Goal: Task Accomplishment & Management: Complete application form

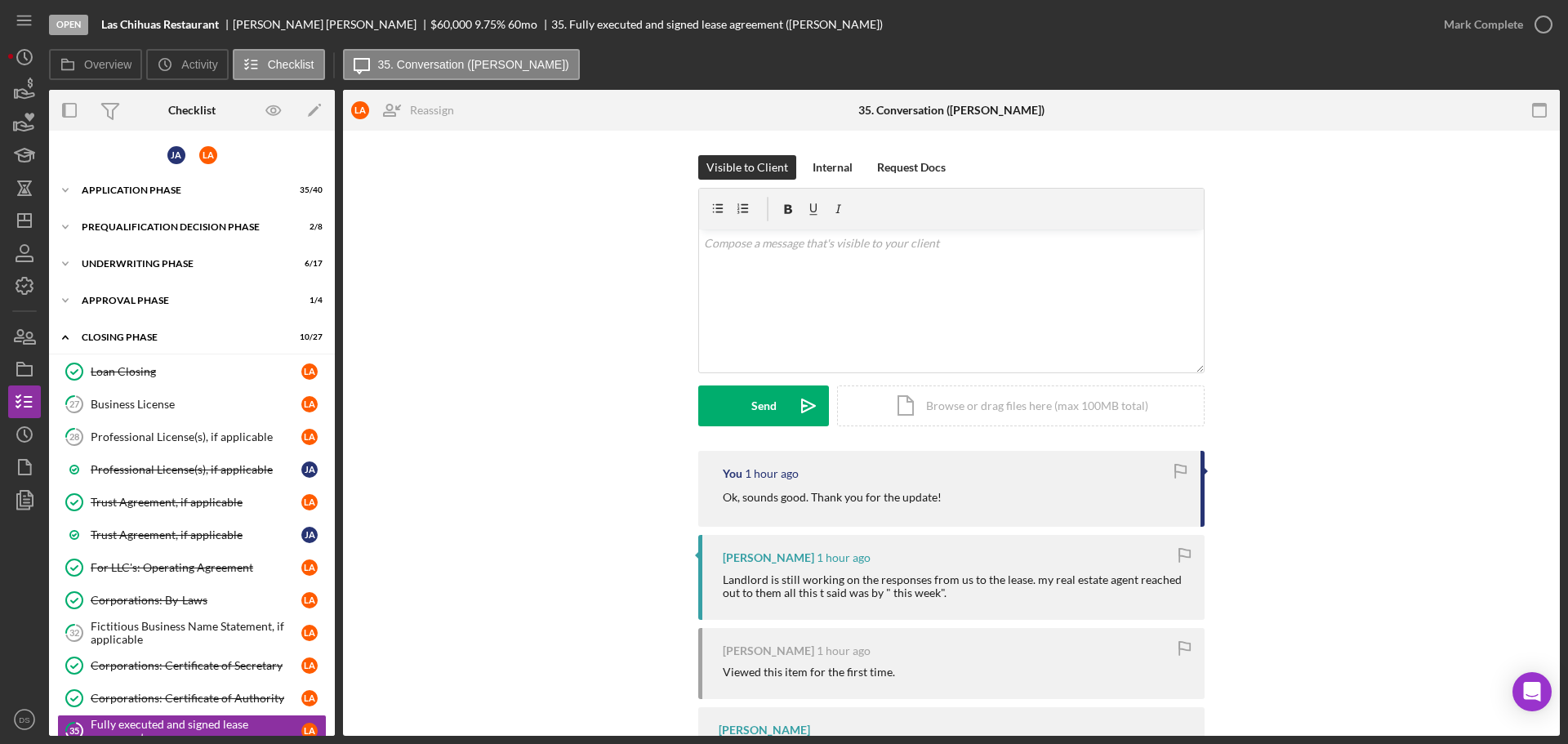
scroll to position [409, 0]
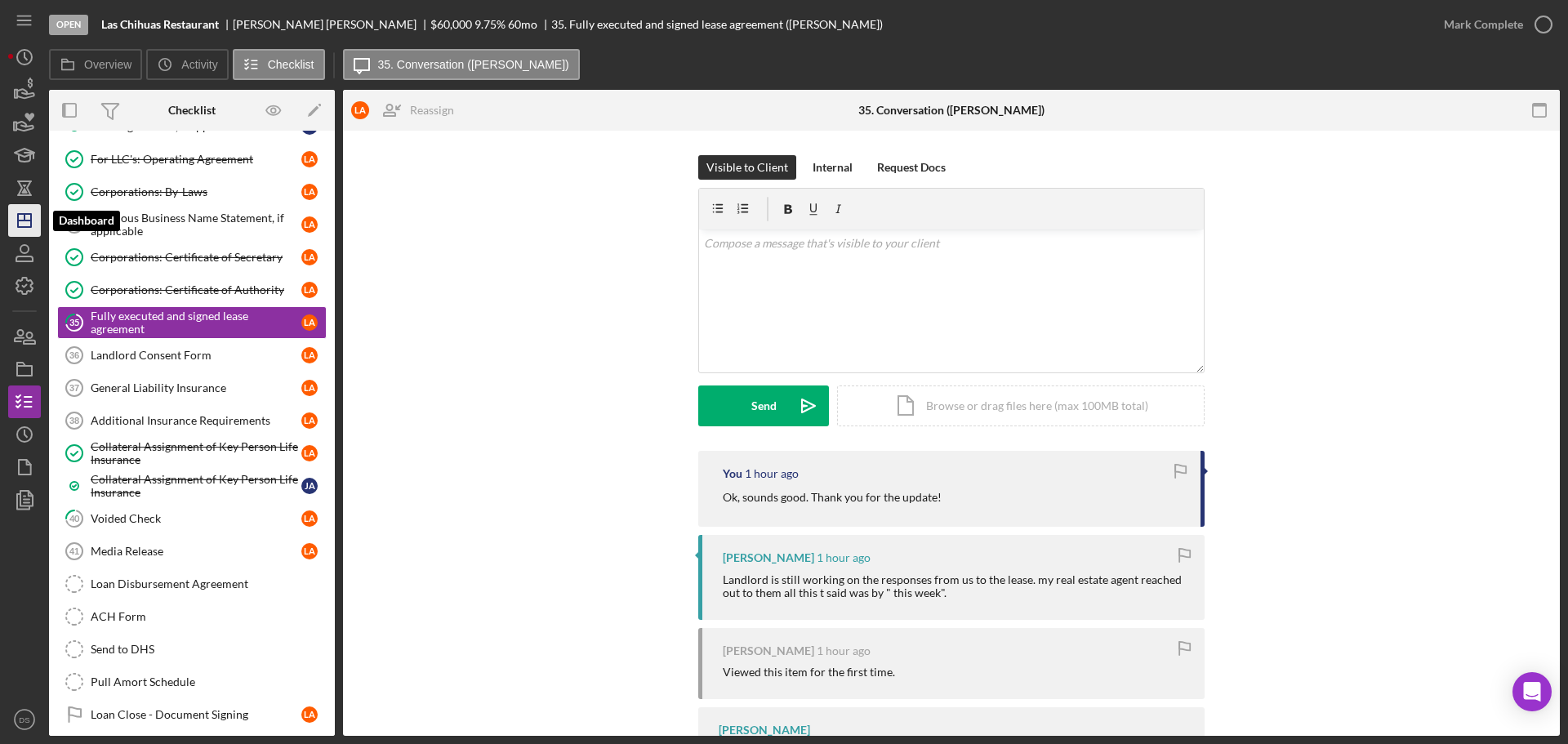
click at [21, 216] on icon "Icon/Dashboard" at bounding box center [24, 221] width 41 height 41
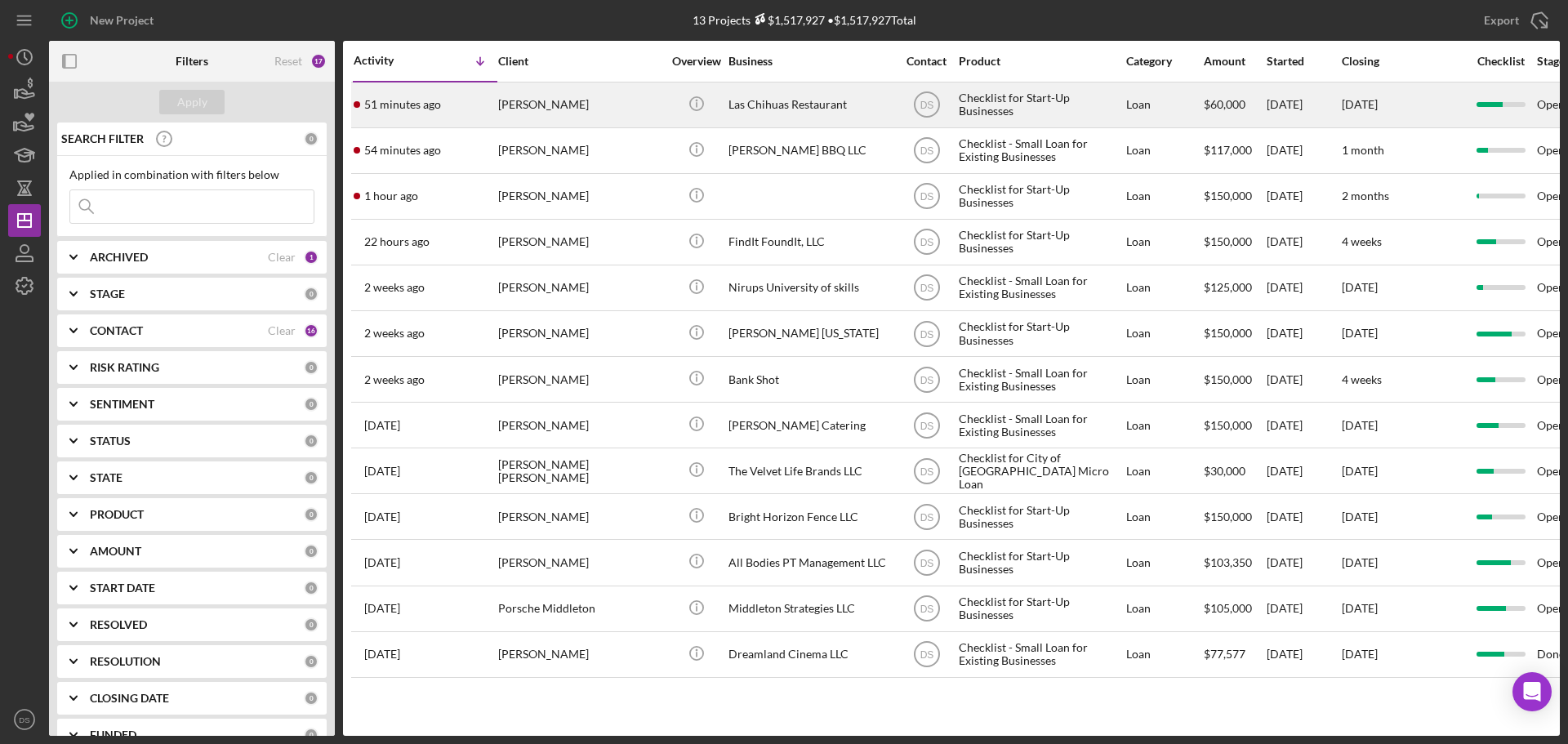
click at [525, 107] on div "Liliana Alvarez Tostado" at bounding box center [580, 105] width 163 height 44
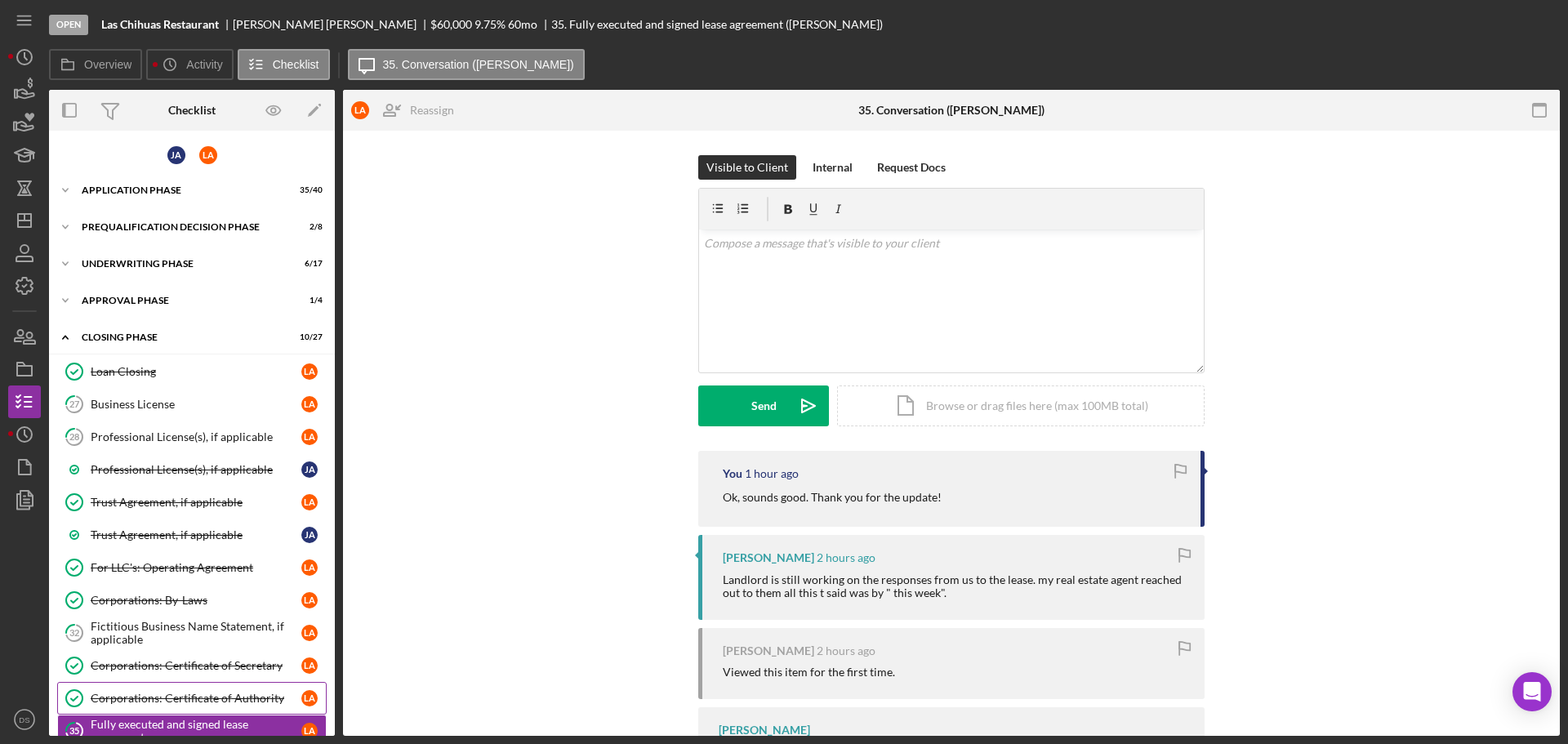
scroll to position [297, 0]
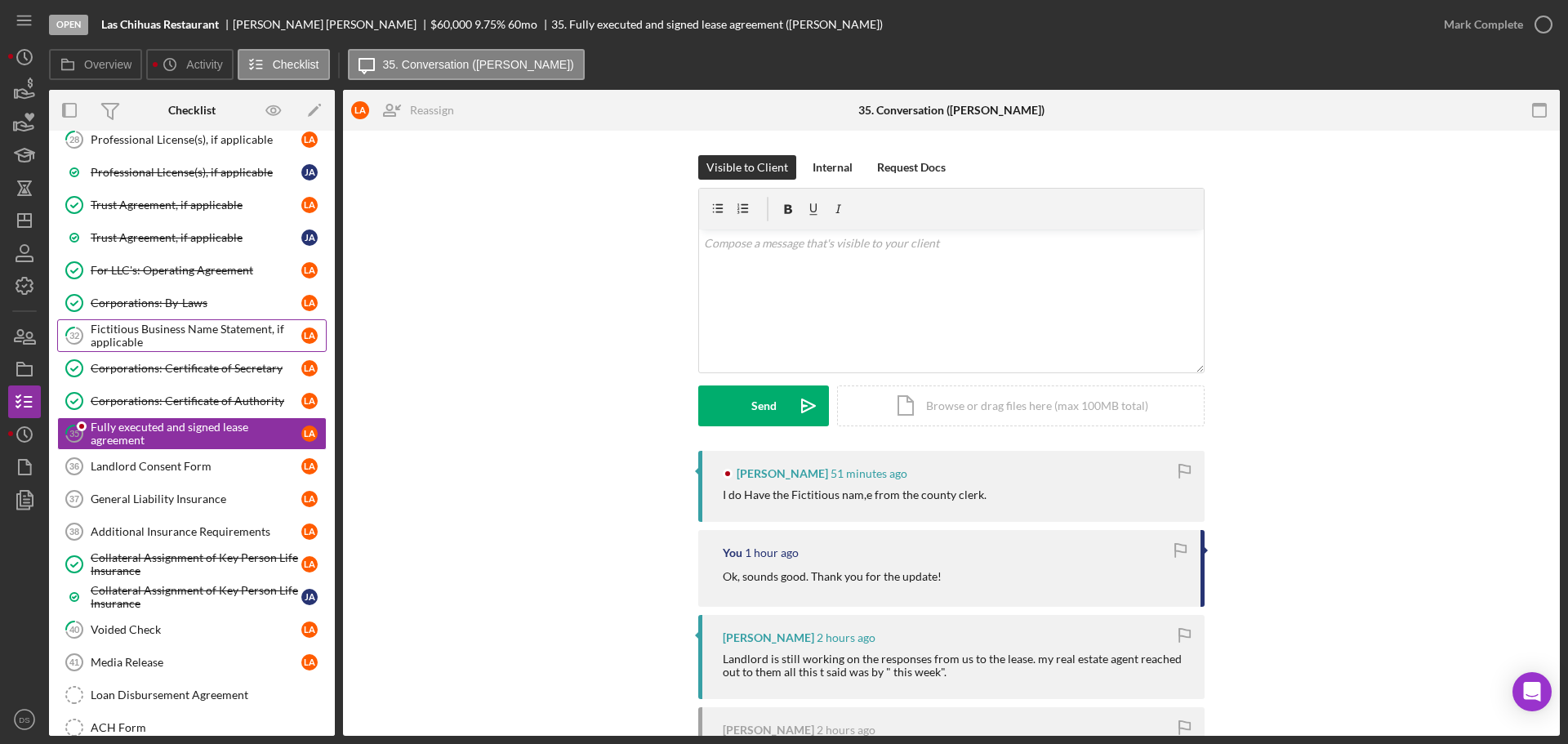
click at [187, 333] on div "Fictitious Business Name Statement, if applicable" at bounding box center [196, 335] width 211 height 26
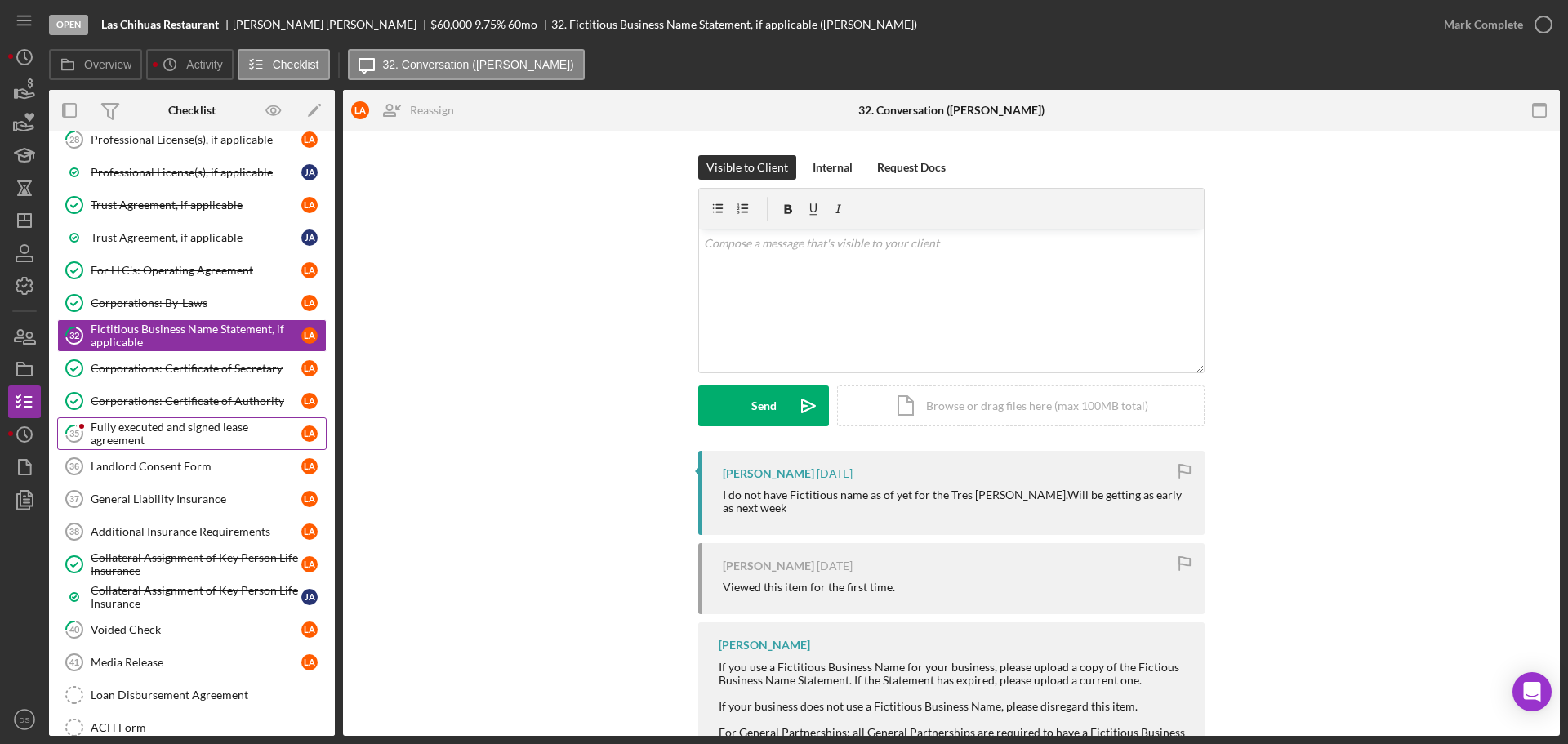
click at [186, 443] on div "Fully executed and signed lease agreement" at bounding box center [196, 434] width 211 height 26
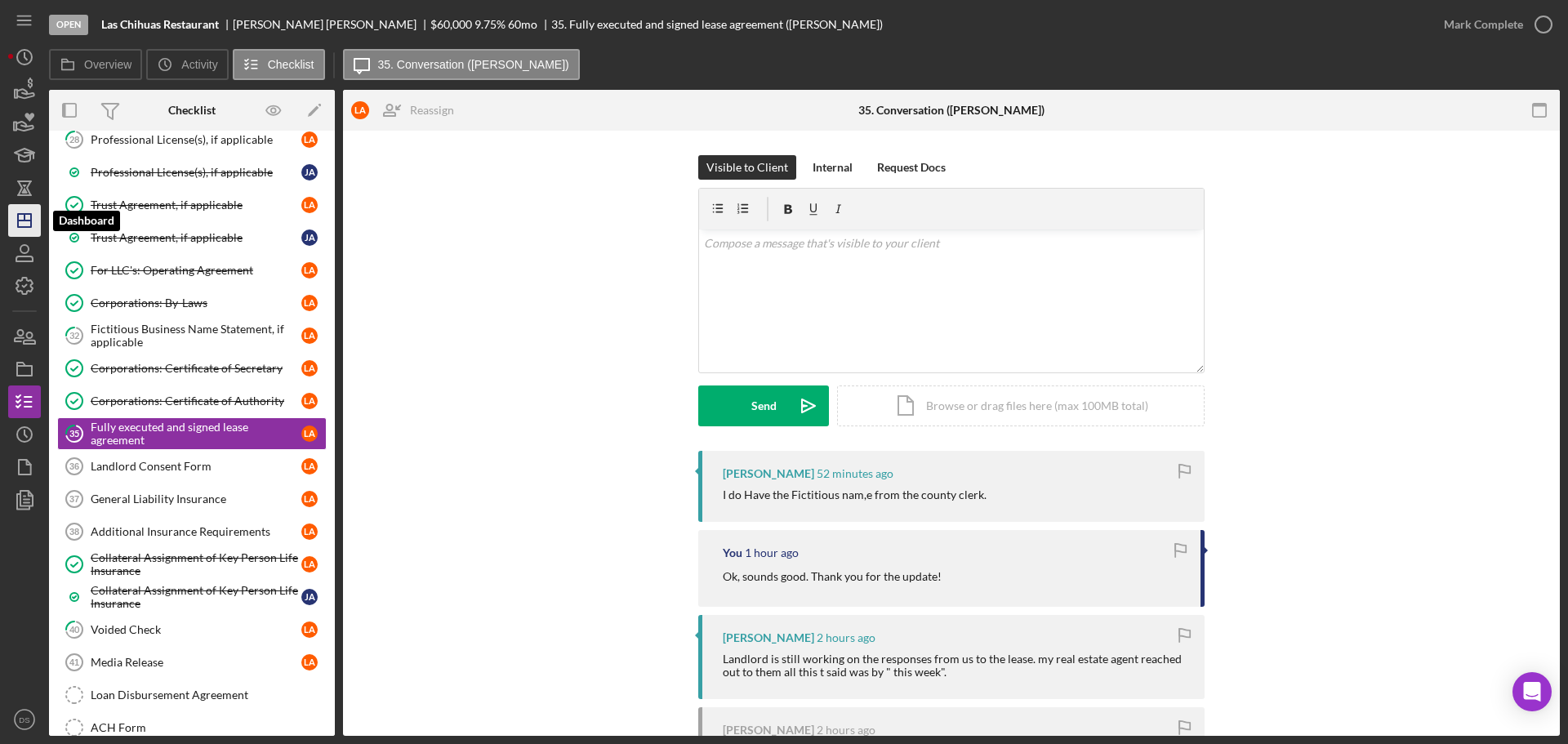
click at [30, 215] on icon "Icon/Dashboard" at bounding box center [24, 221] width 41 height 41
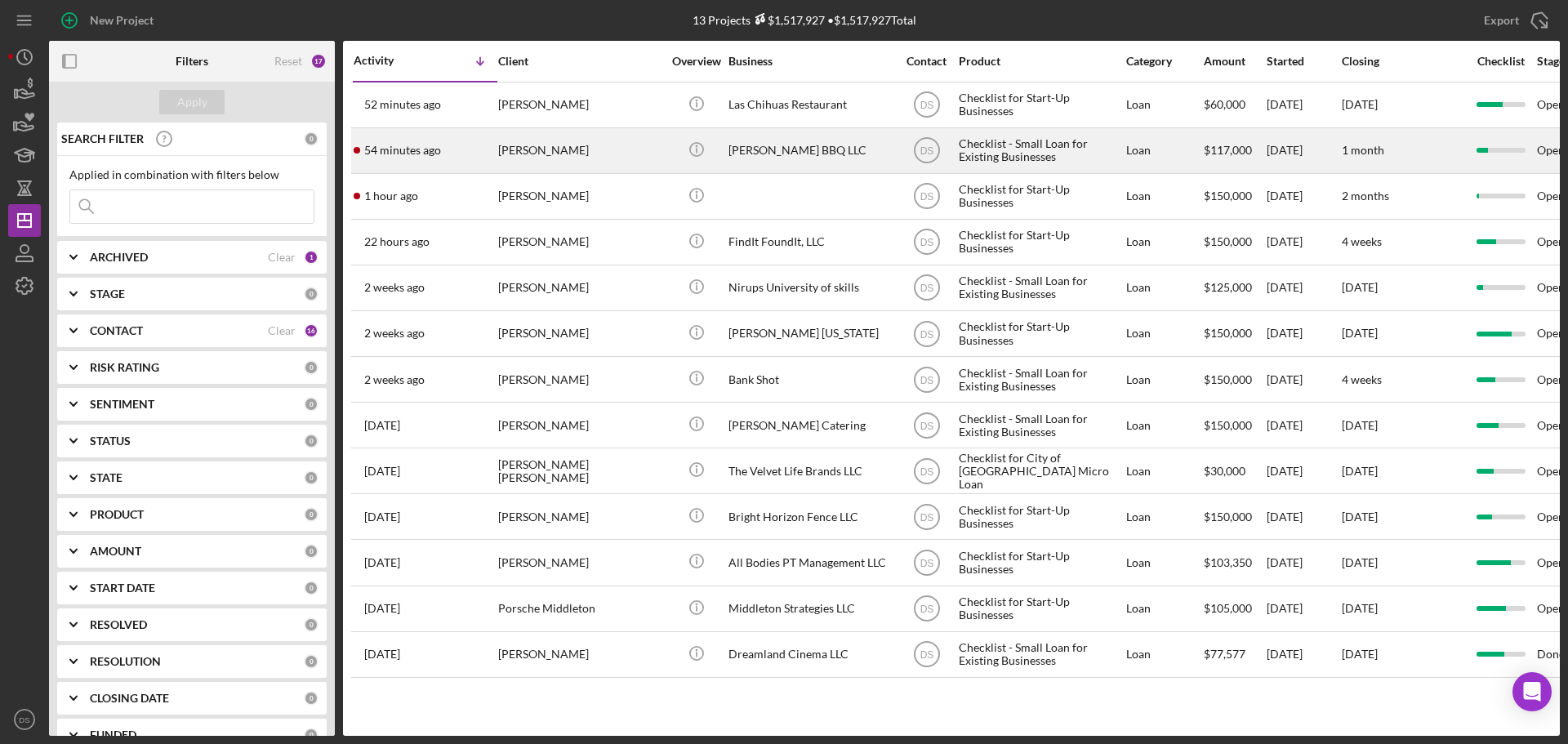
click at [621, 148] on div "Jeffrey Allen" at bounding box center [580, 150] width 163 height 44
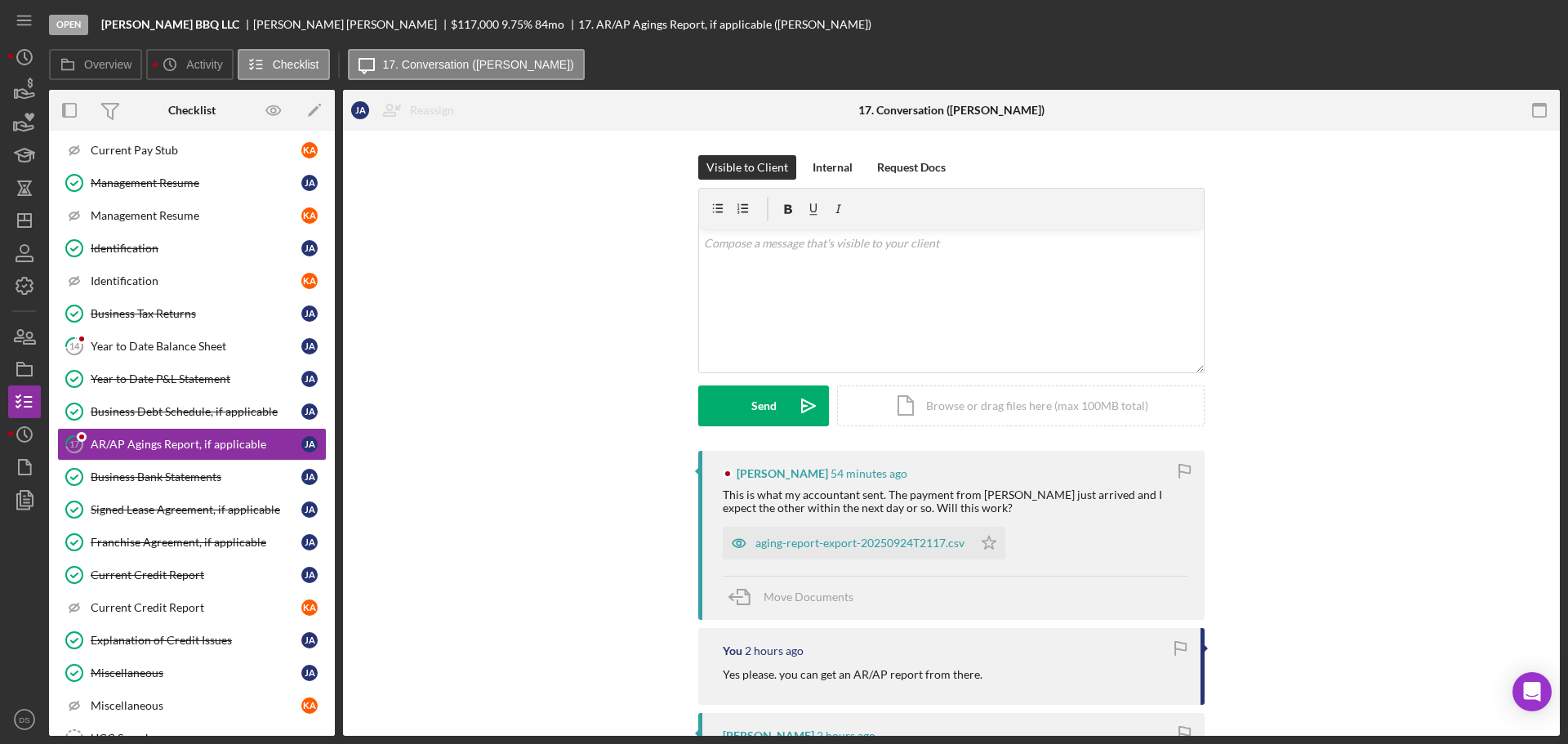
scroll to position [673, 0]
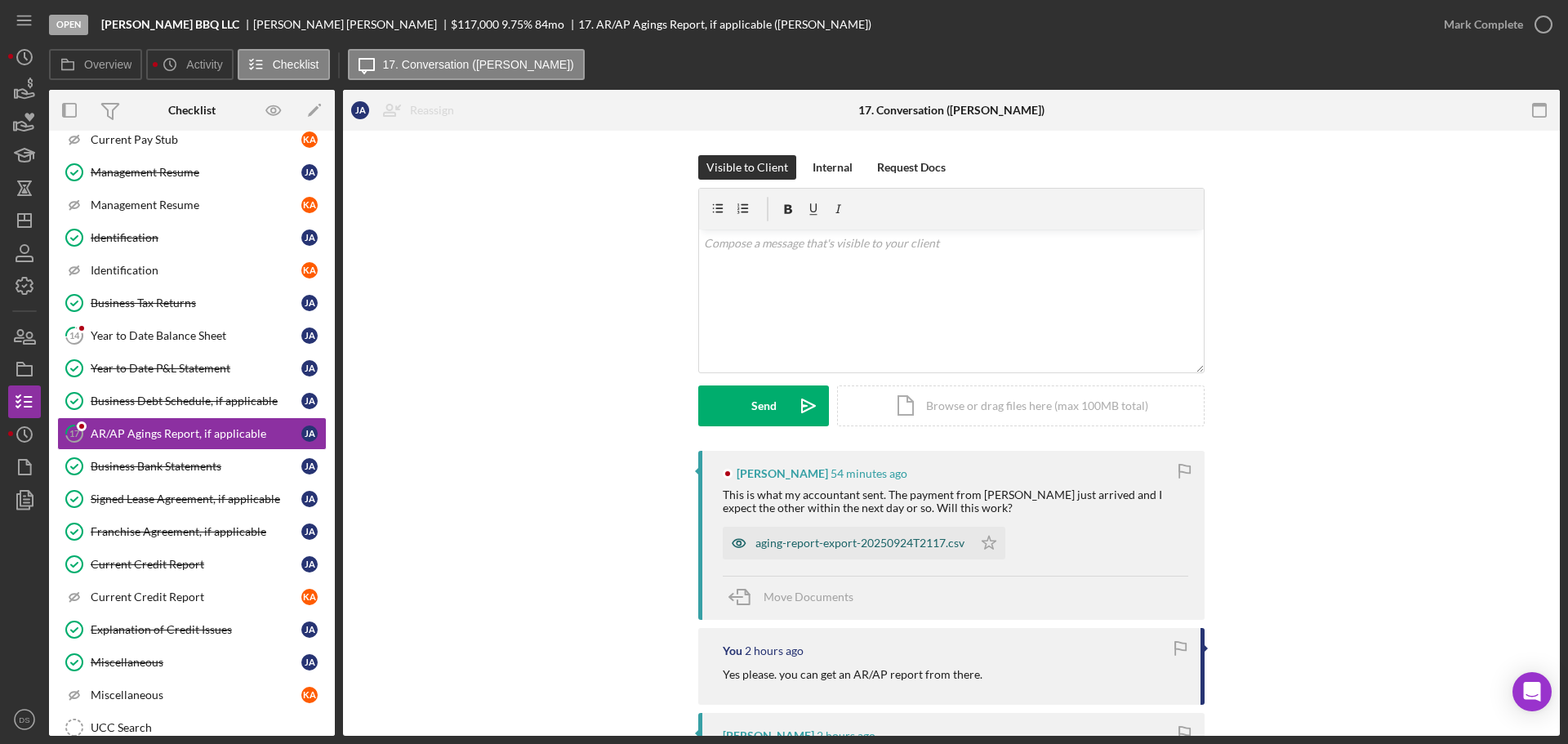
click at [895, 554] on div "aging-report-export-20250924T2117.csv" at bounding box center [848, 542] width 250 height 33
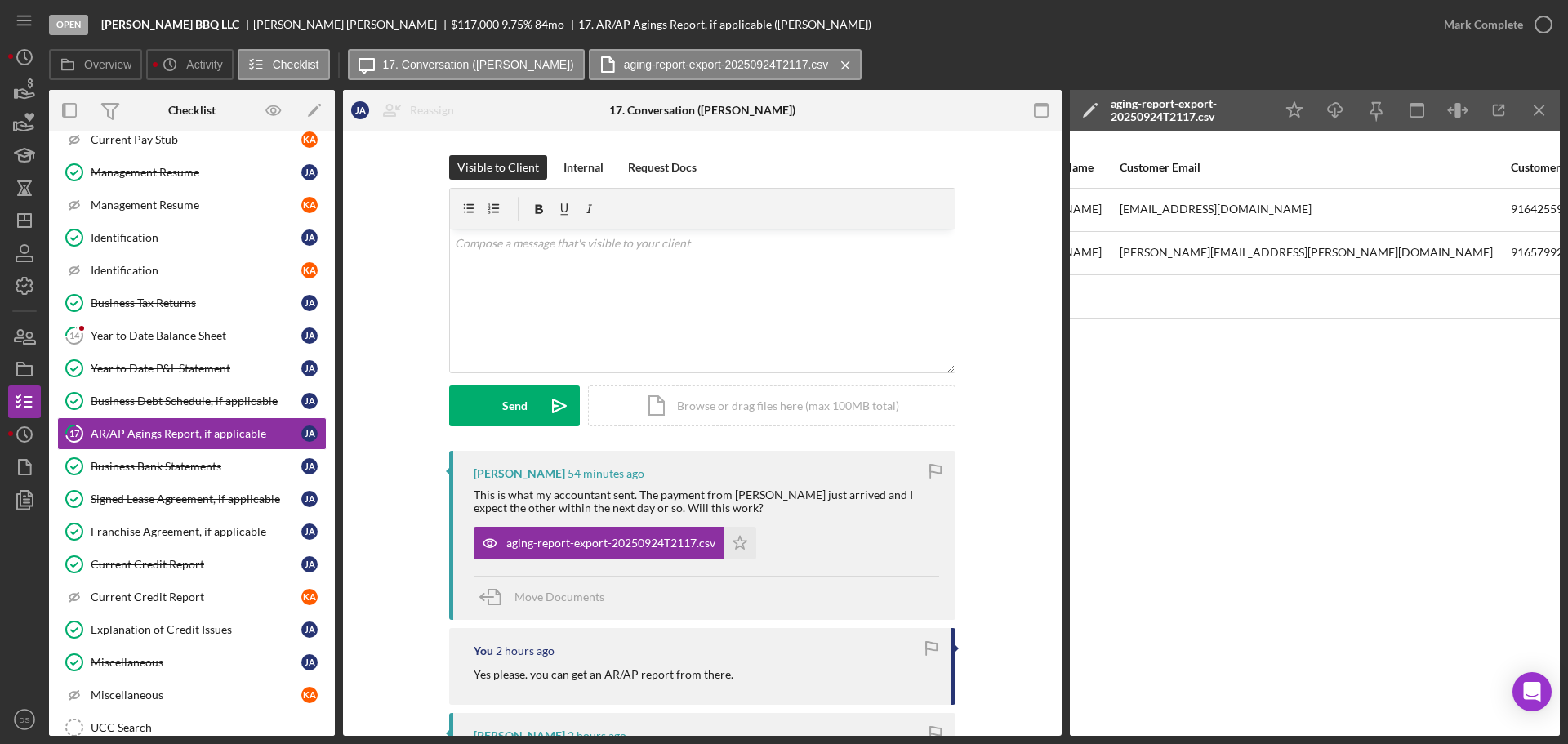
scroll to position [0, 0]
click at [811, 263] on div "v Color teal Color pink Remove color Add row above Add row below Add column bef…" at bounding box center [703, 301] width 505 height 143
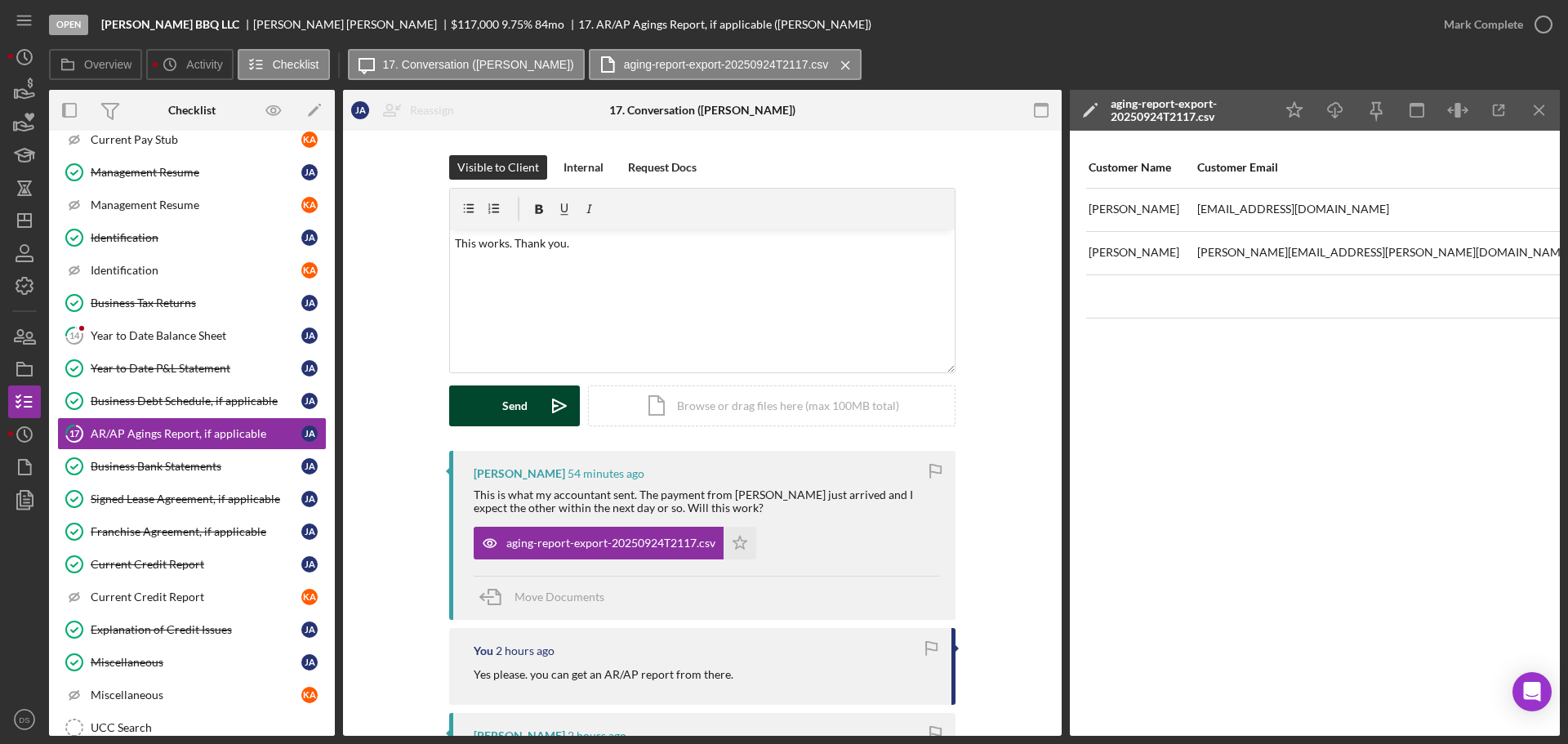
click at [535, 409] on button "Send Icon/icon-invite-send" at bounding box center [514, 406] width 131 height 41
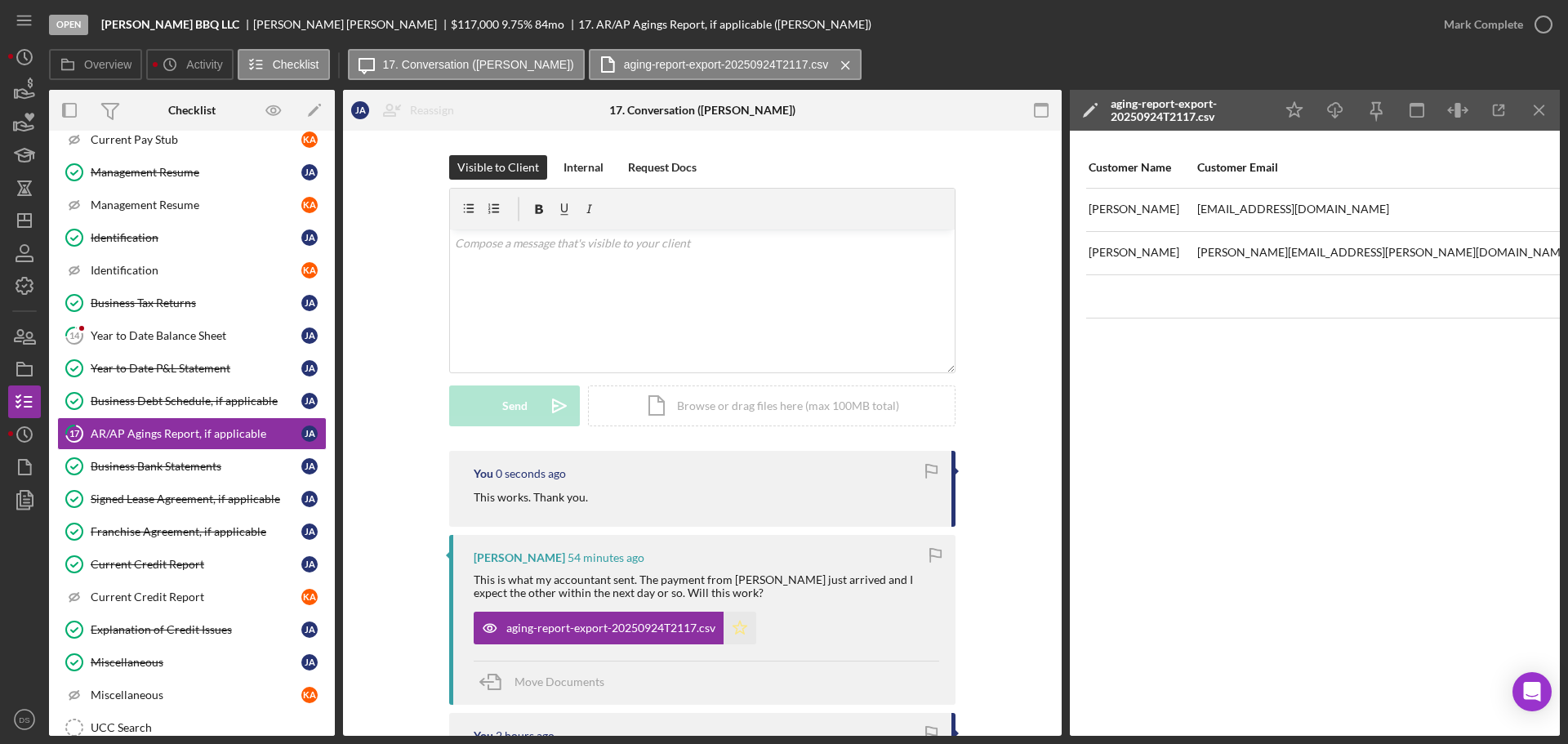
click at [743, 623] on icon "Icon/Star" at bounding box center [739, 628] width 32 height 33
click at [1342, 114] on icon "Icon/Download" at bounding box center [1336, 111] width 37 height 37
click at [1544, 22] on icon "button" at bounding box center [1544, 24] width 41 height 41
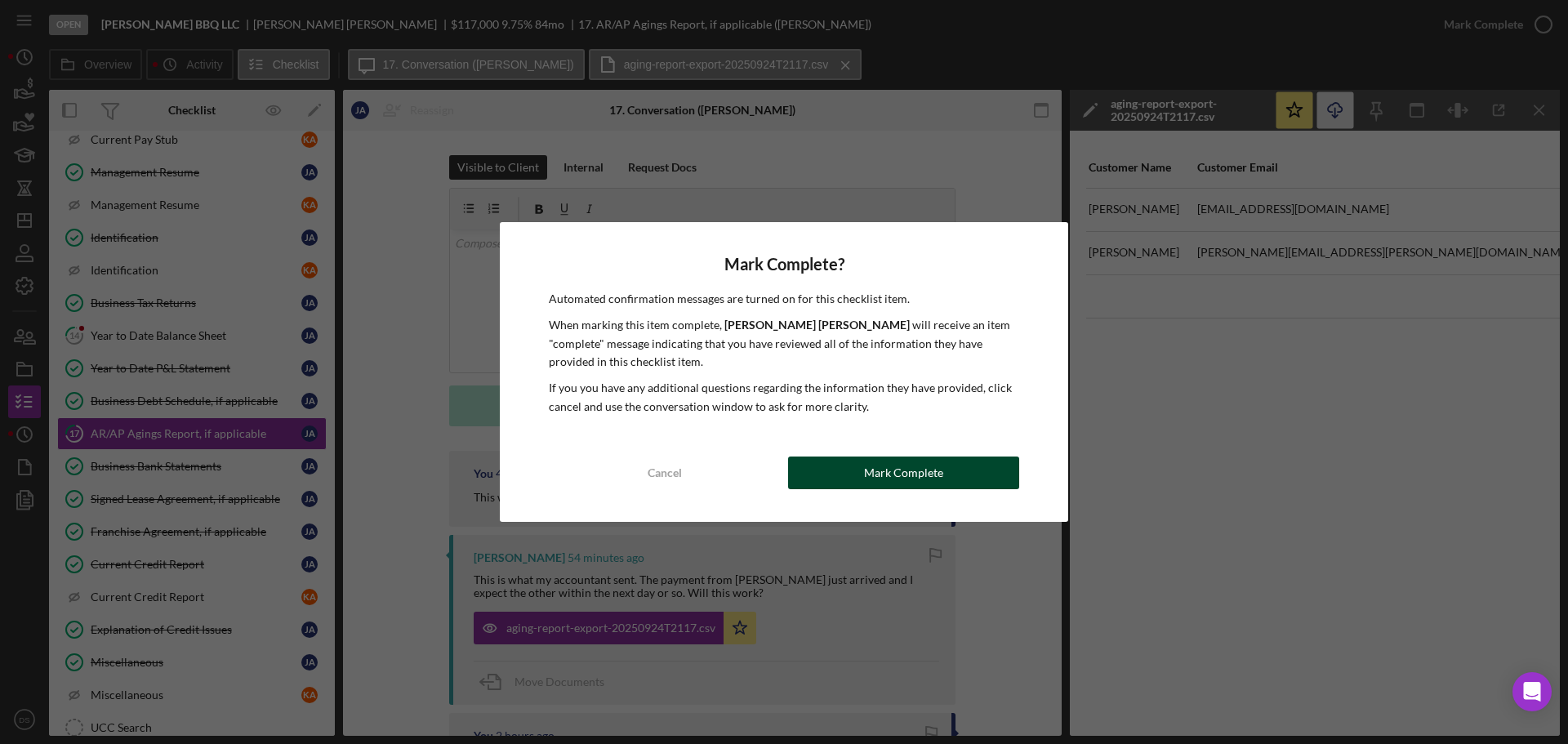
click at [937, 483] on div "Mark Complete" at bounding box center [903, 473] width 79 height 33
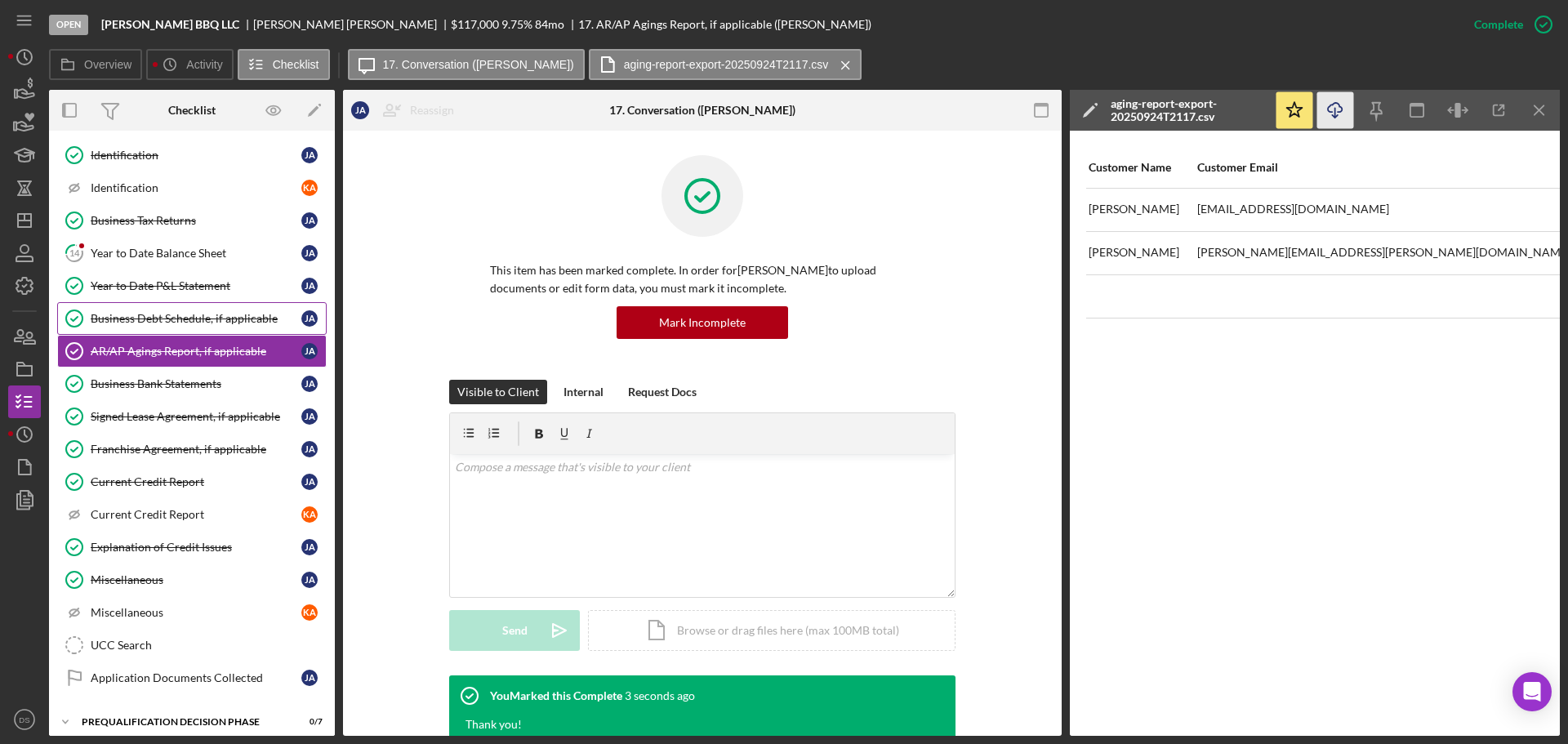
scroll to position [755, 0]
click at [201, 257] on div "Year to Date Balance Sheet" at bounding box center [196, 255] width 211 height 13
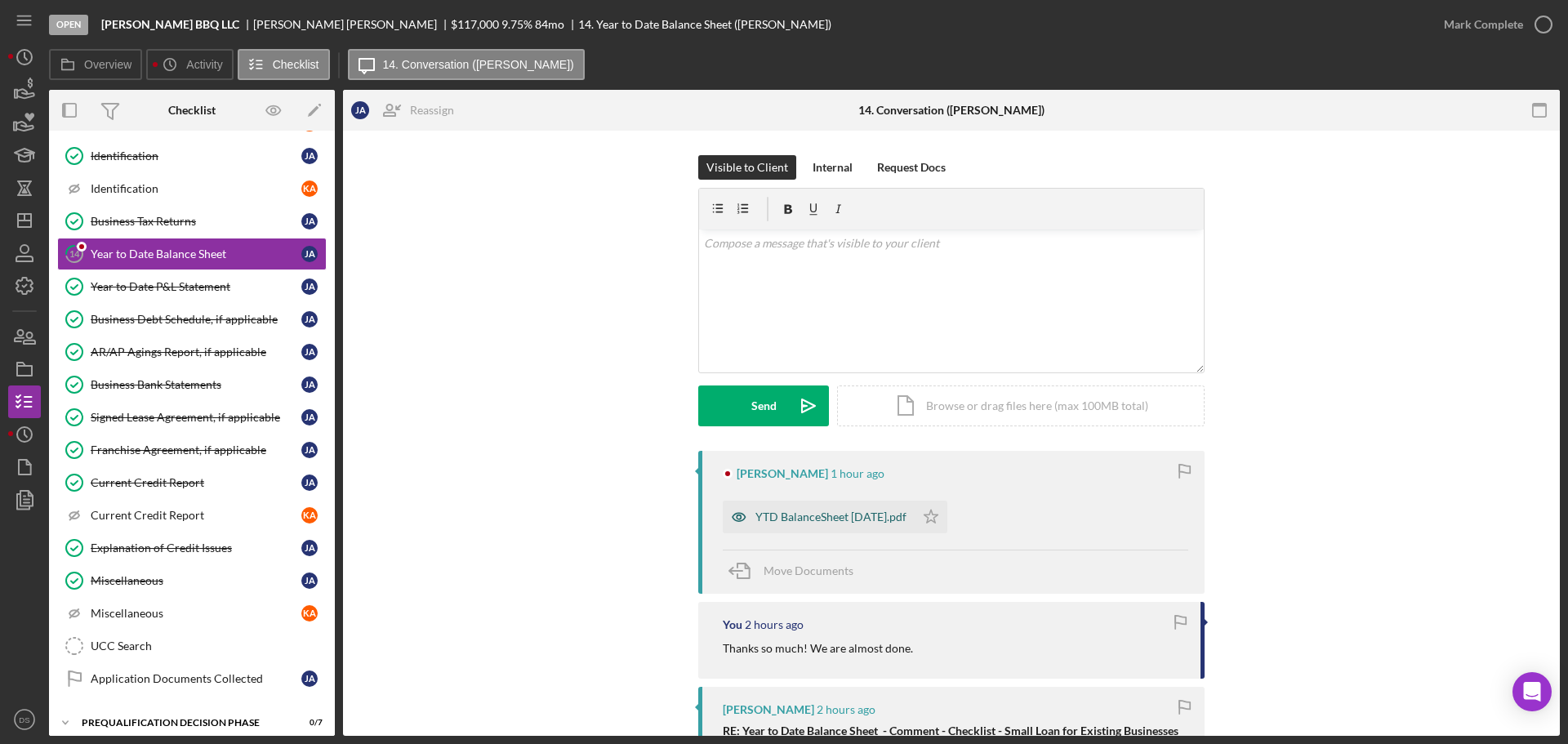
click at [811, 520] on div "YTD BalanceSheet 08.31.25.pdf" at bounding box center [831, 517] width 151 height 13
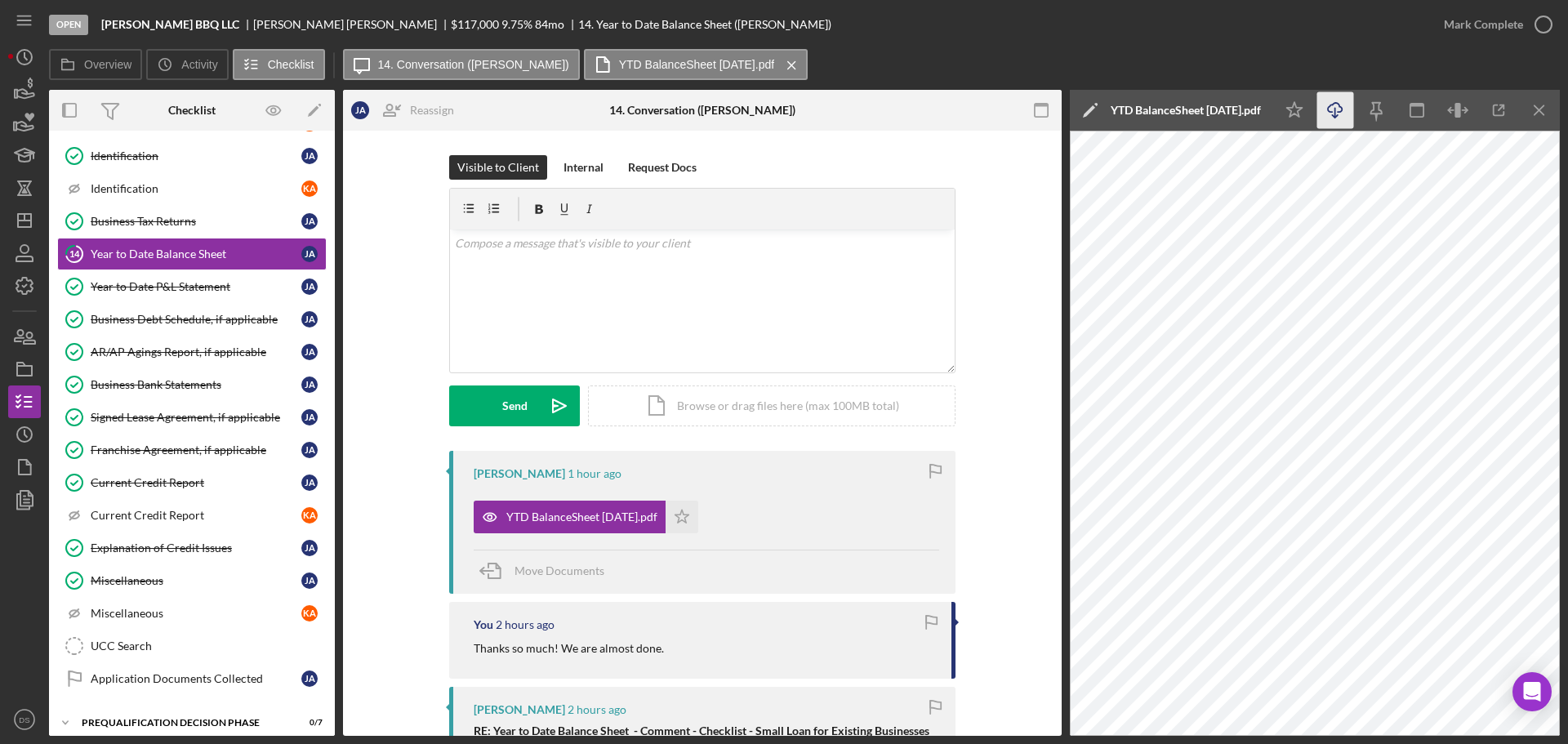
click at [1344, 108] on icon "Icon/Download" at bounding box center [1336, 111] width 37 height 37
click at [690, 517] on icon "Icon/Star" at bounding box center [681, 516] width 32 height 33
click at [1538, 19] on icon "button" at bounding box center [1544, 24] width 41 height 41
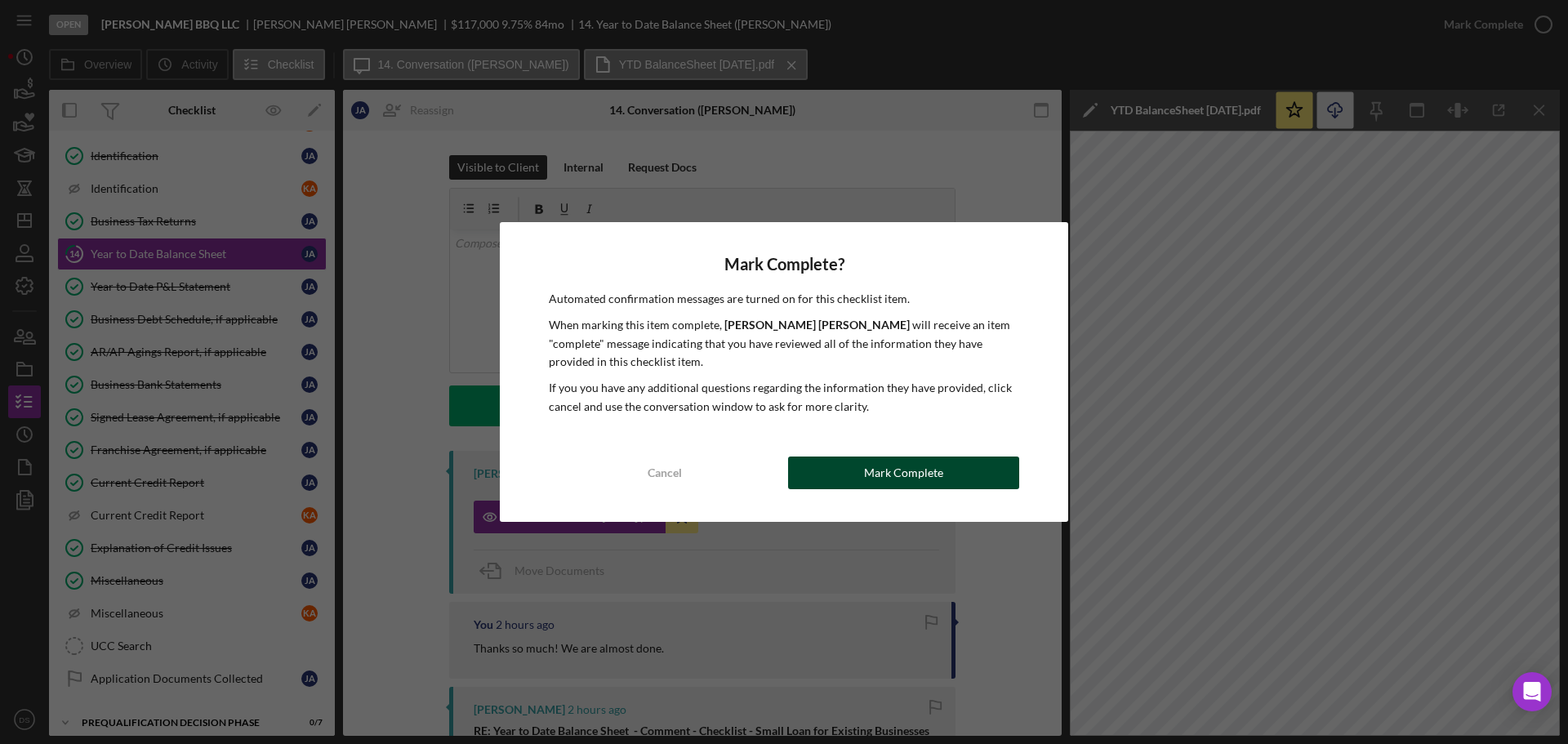
click at [984, 470] on button "Mark Complete" at bounding box center [903, 473] width 231 height 33
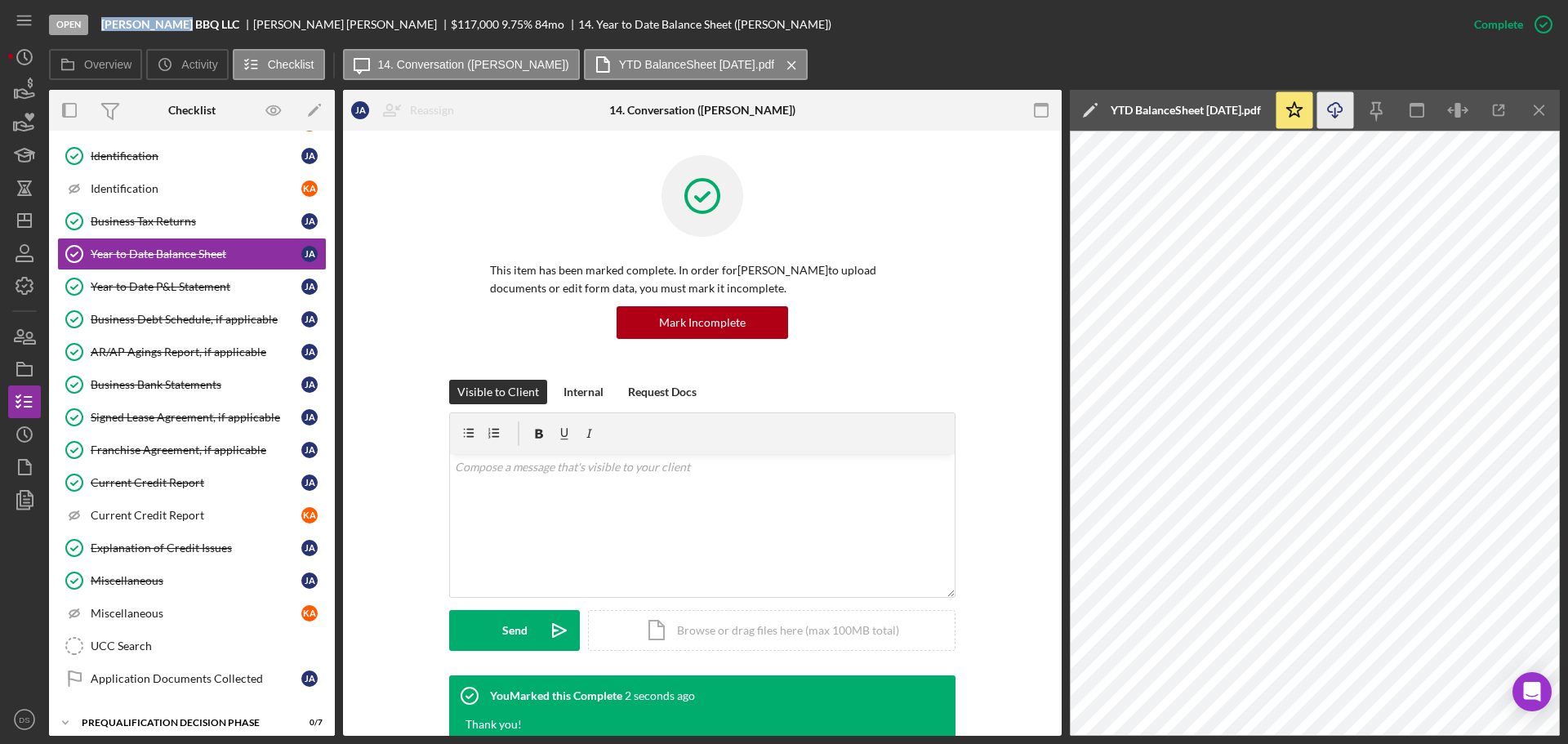
drag, startPoint x: 98, startPoint y: 21, endPoint x: 173, endPoint y: 28, distance: 75.3
click at [173, 28] on div "Open Allen BBQ LLC Jeffrey Allen $117,000 $117,000 9.75 % 84 mo 14. Year to Dat…" at bounding box center [753, 24] width 1408 height 49
copy b "Allen BBQ LLC"
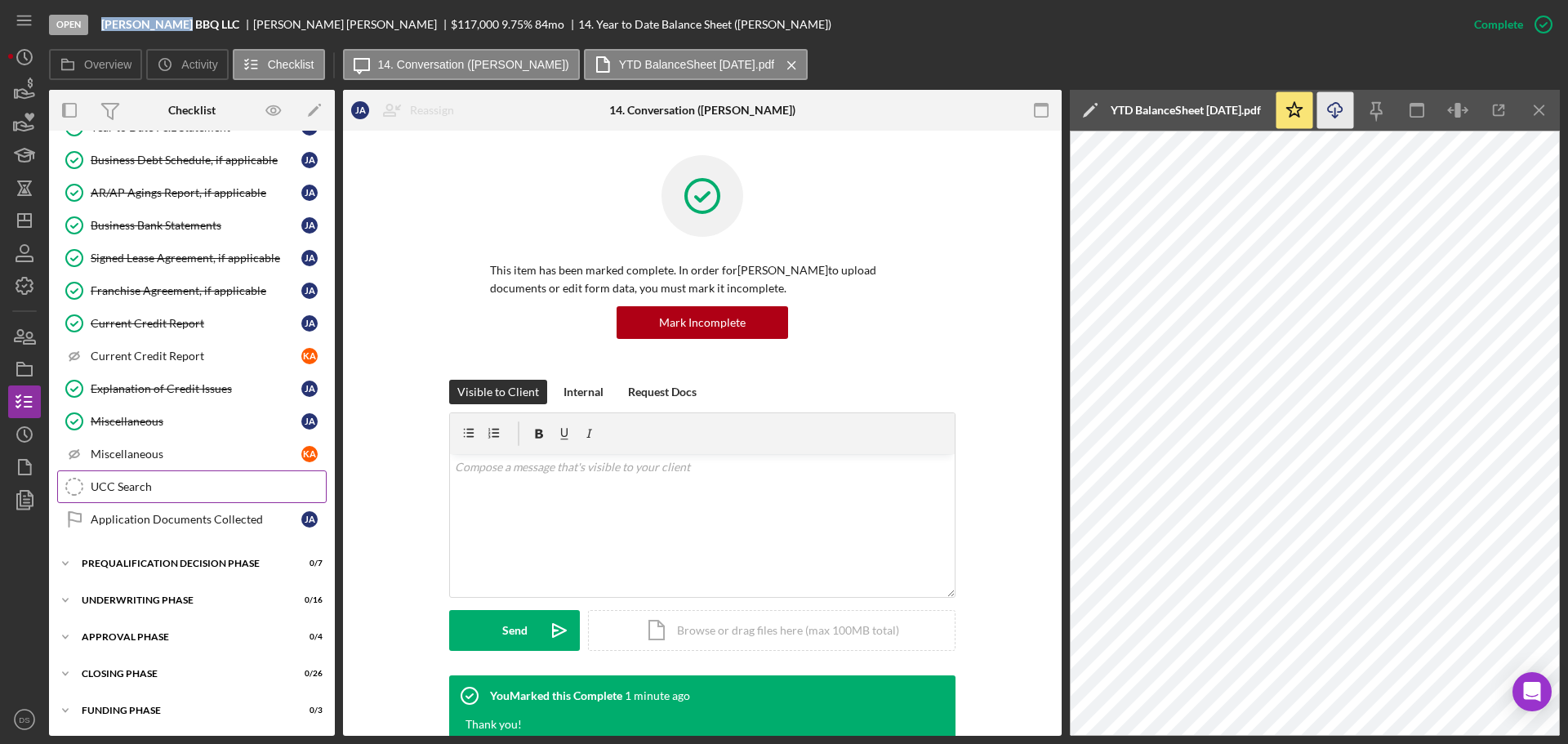
click at [173, 500] on link "UCC Search UCC Search" at bounding box center [192, 487] width 269 height 33
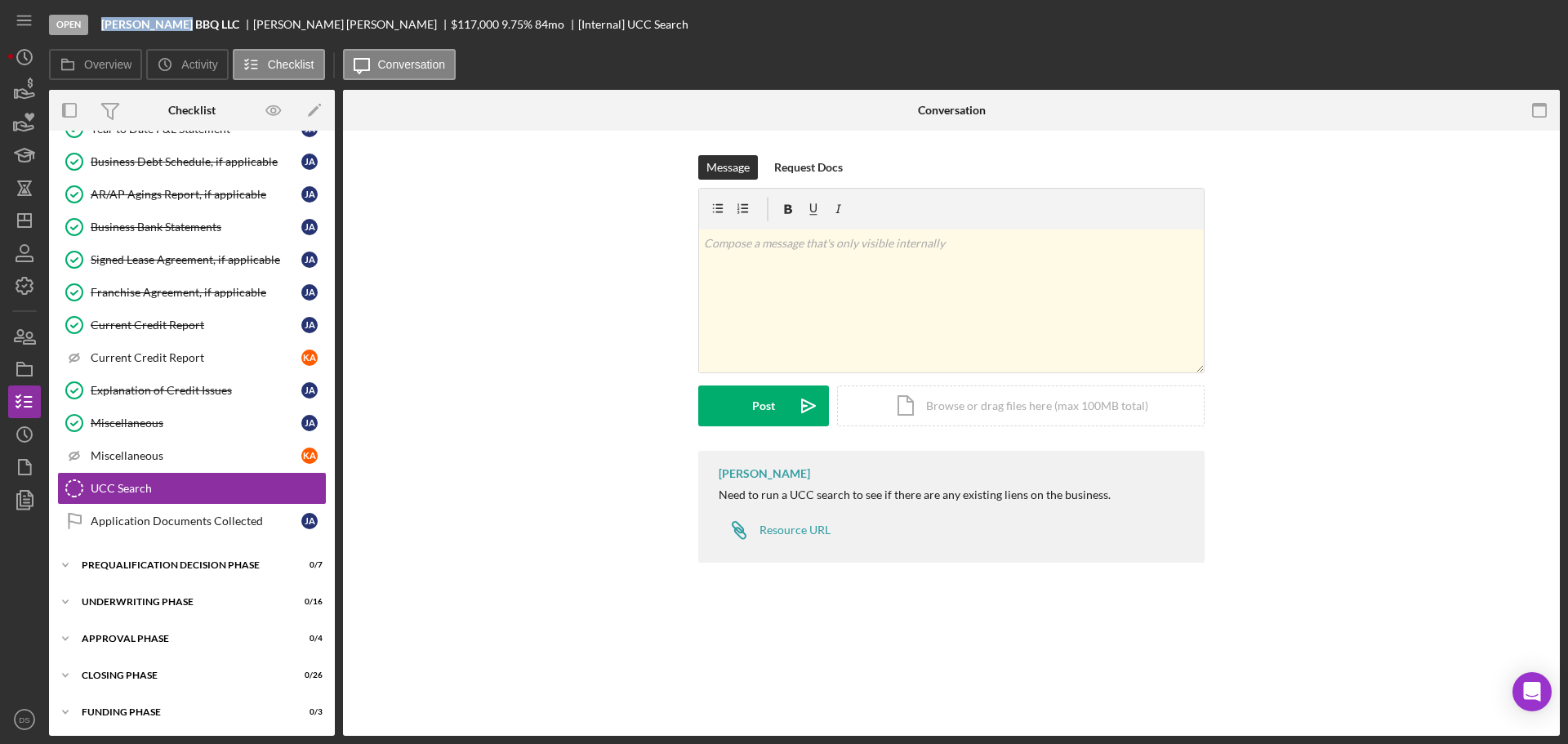
scroll to position [914, 0]
click at [1539, 24] on icon "button" at bounding box center [1544, 24] width 41 height 41
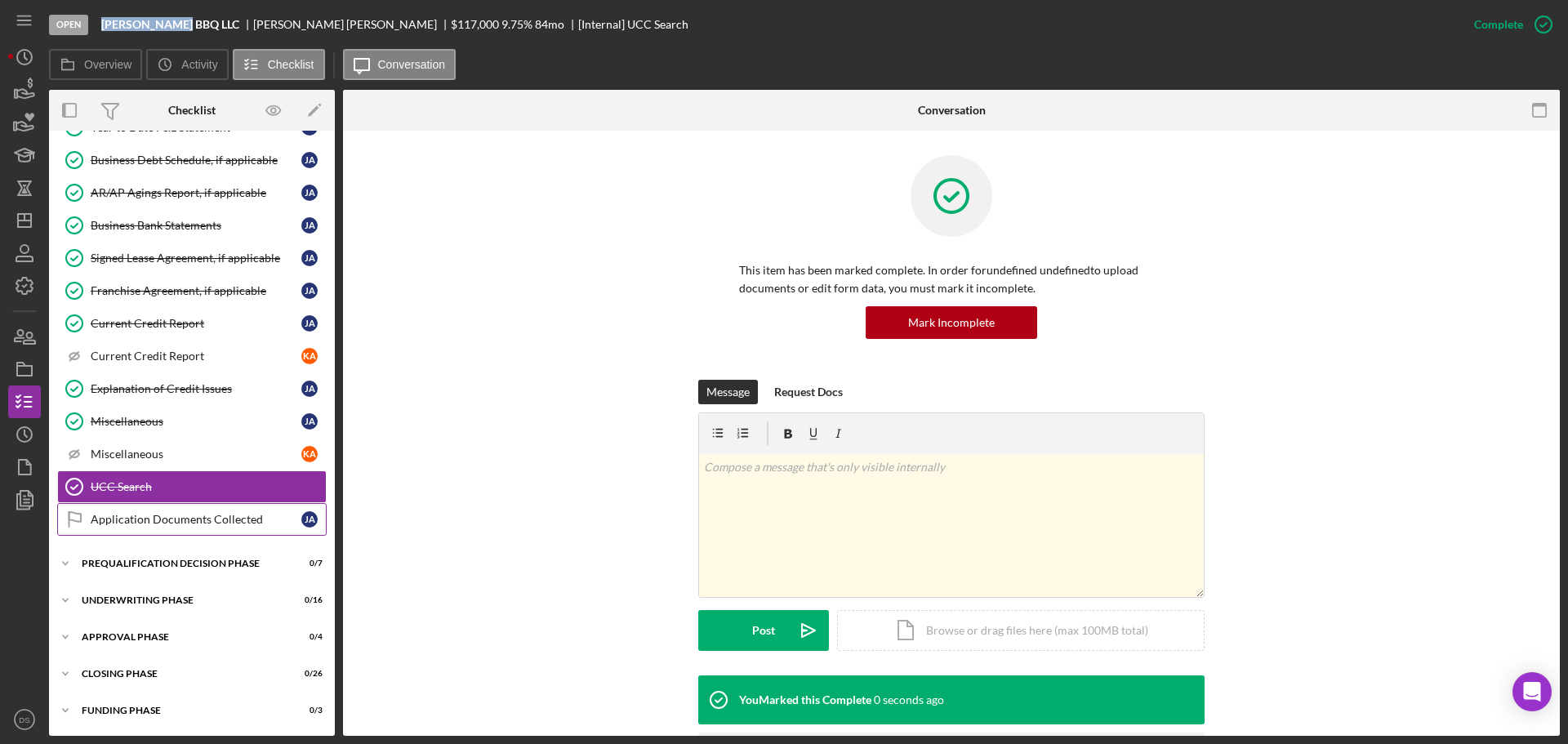
click at [160, 527] on div "Application Documents Collected" at bounding box center [196, 519] width 211 height 13
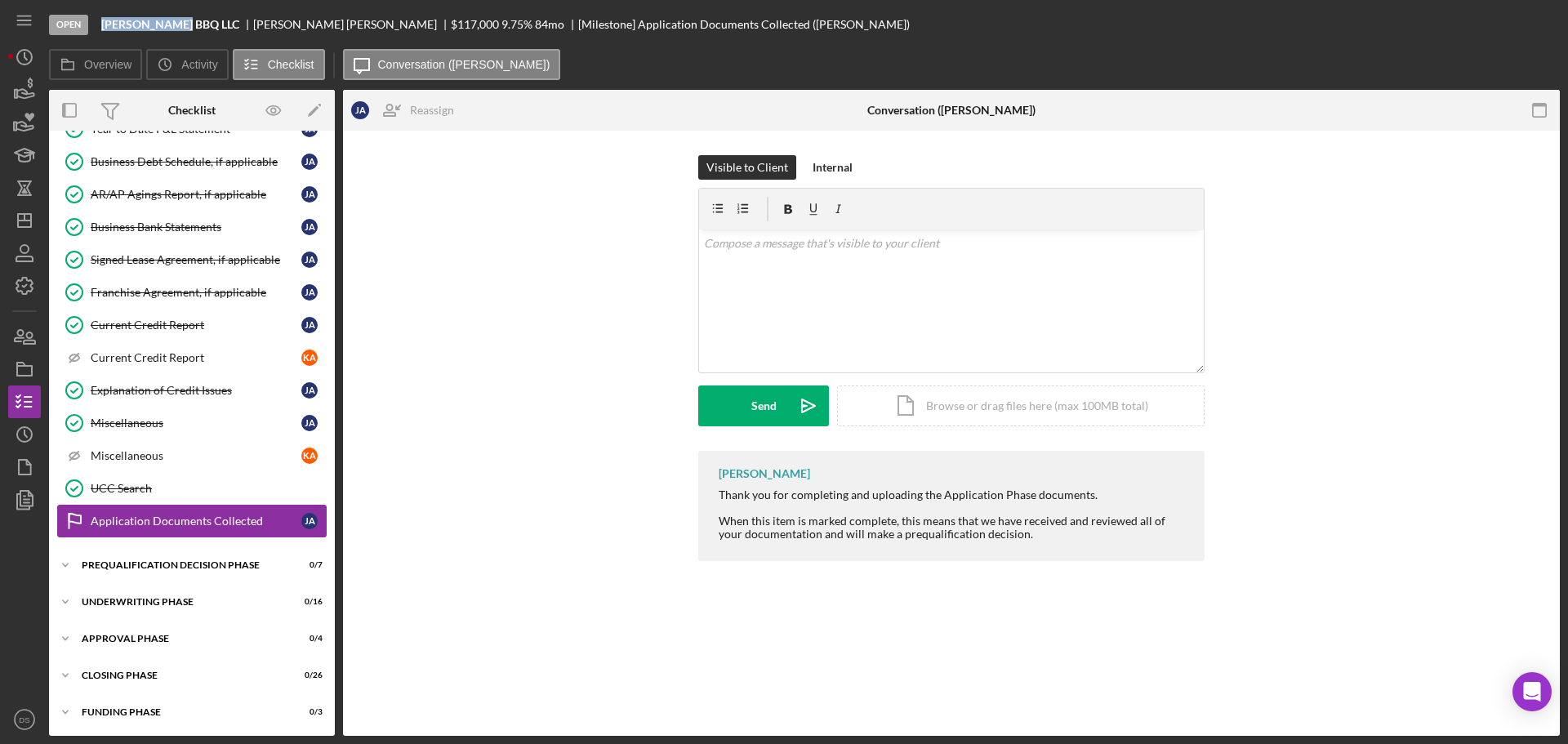
scroll to position [914, 0]
click at [1535, 19] on icon "button" at bounding box center [1544, 24] width 41 height 41
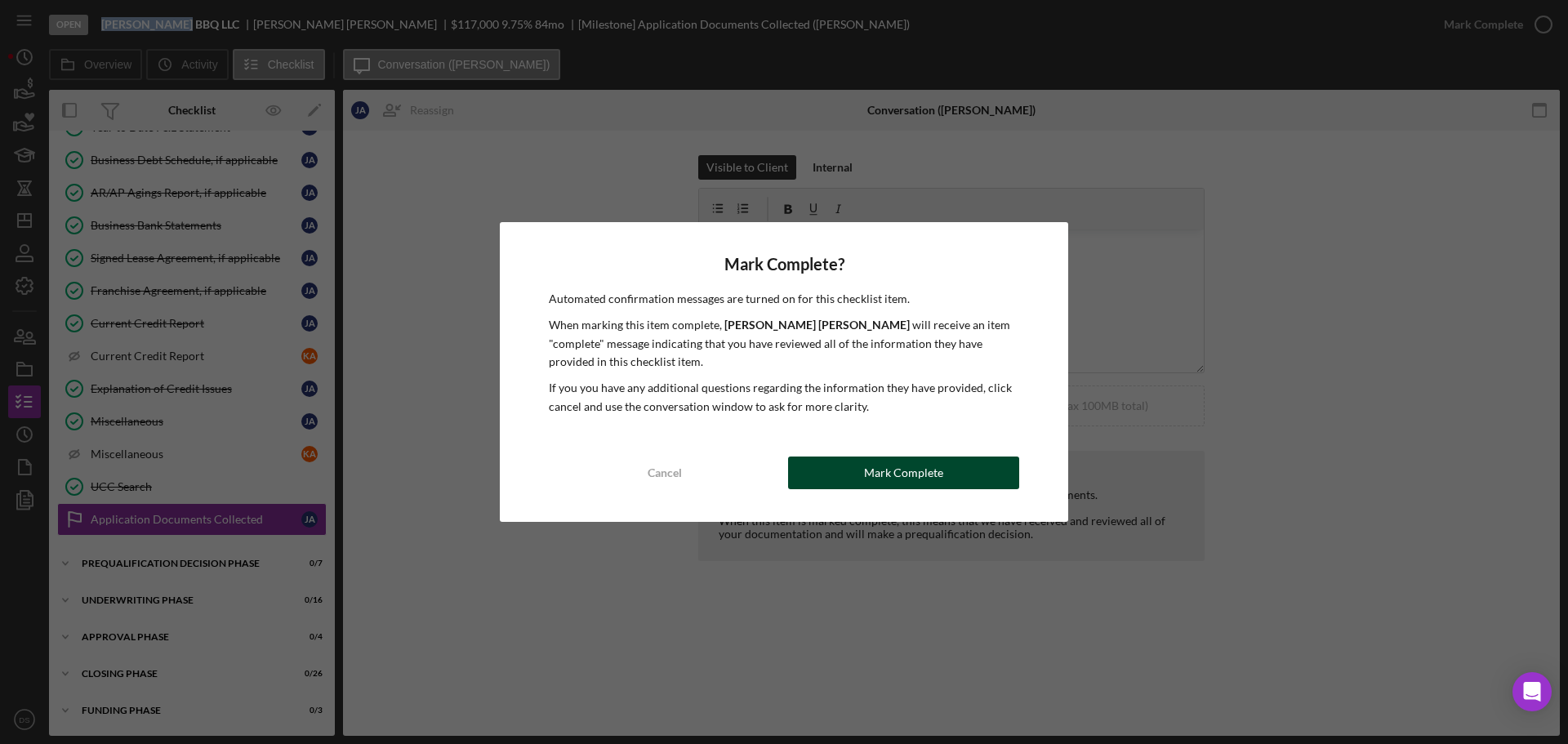
click at [978, 468] on button "Mark Complete" at bounding box center [903, 473] width 231 height 33
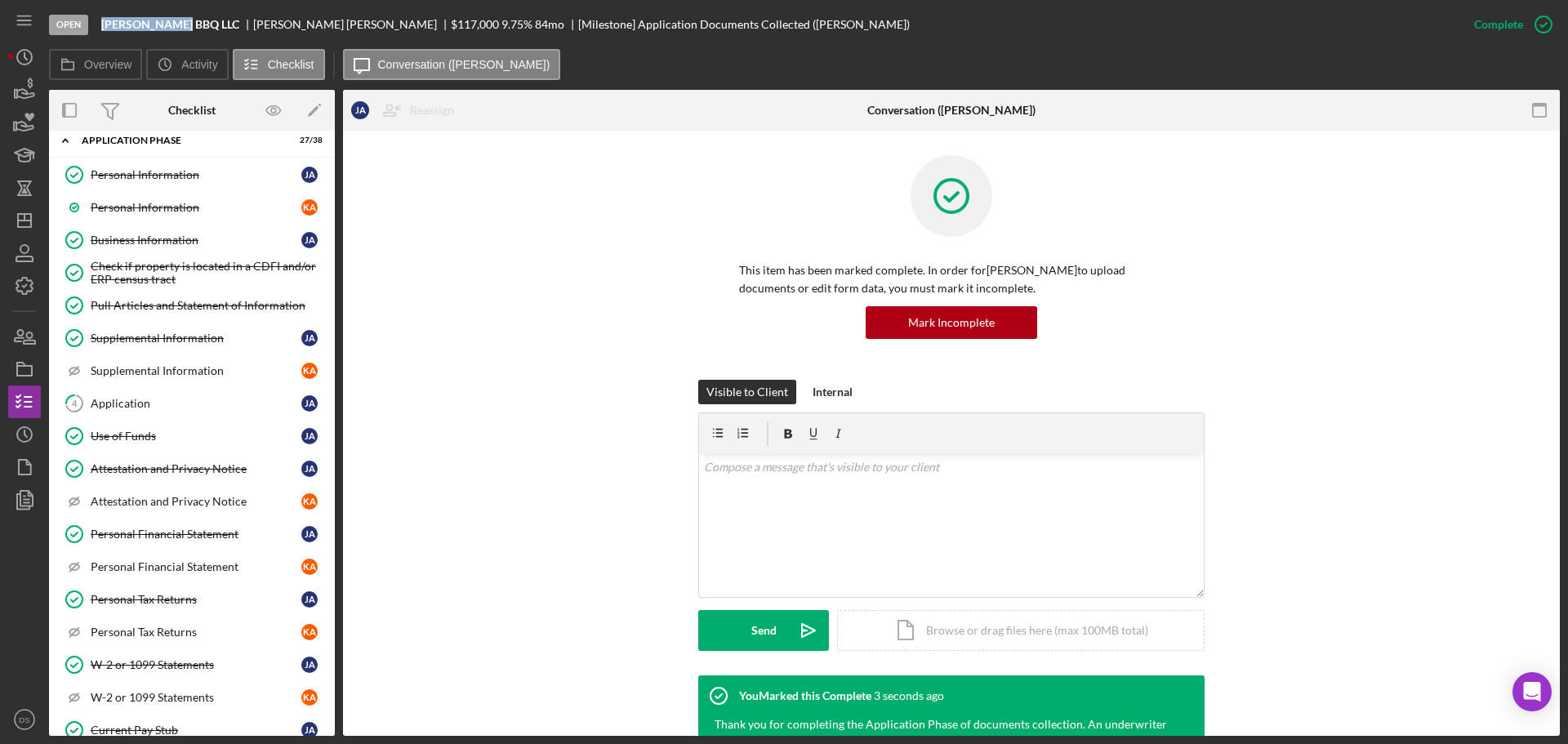
scroll to position [0, 0]
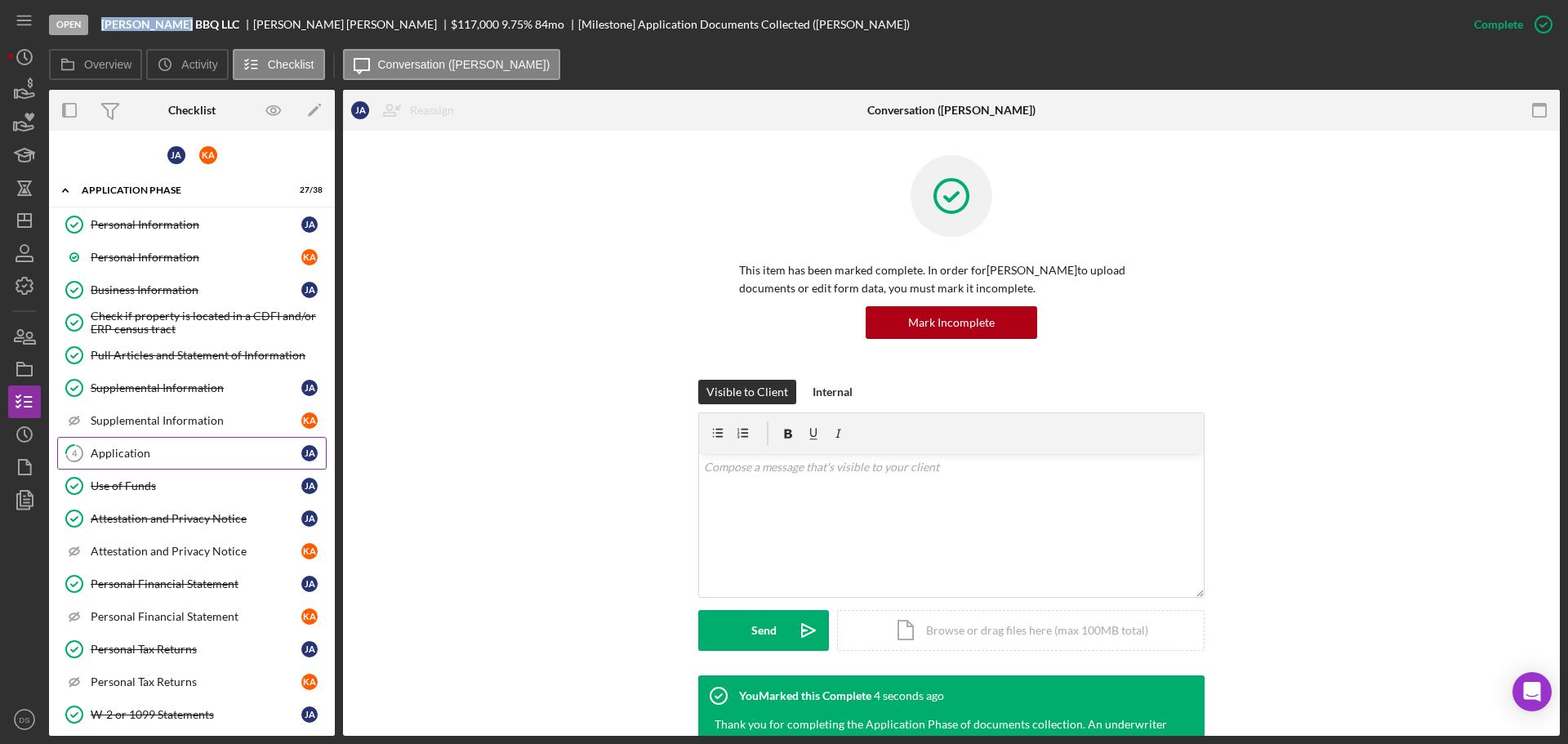
click at [209, 451] on div "Application" at bounding box center [196, 453] width 211 height 13
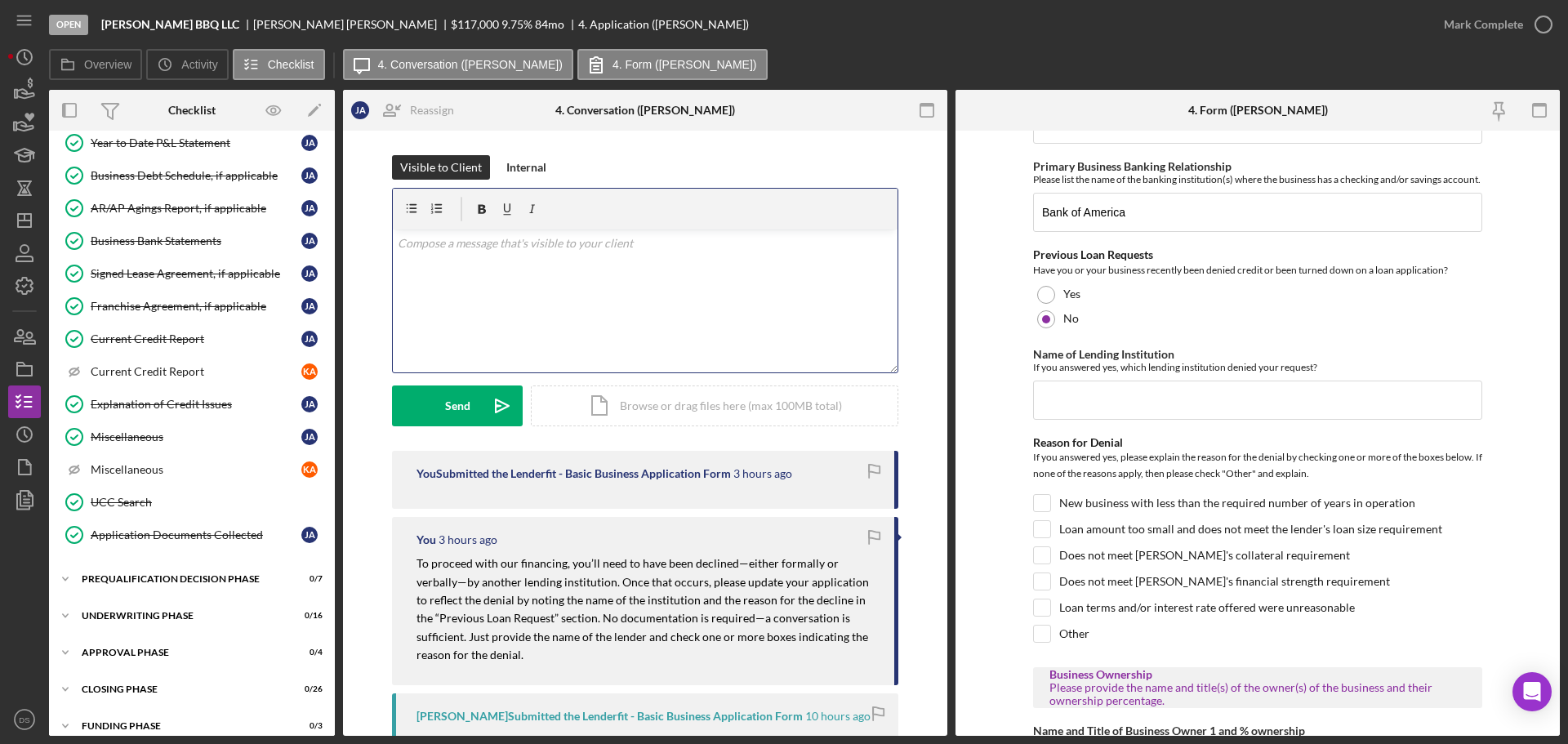
click at [561, 252] on p at bounding box center [645, 242] width 496 height 18
click at [32, 338] on icon "button" at bounding box center [24, 336] width 41 height 41
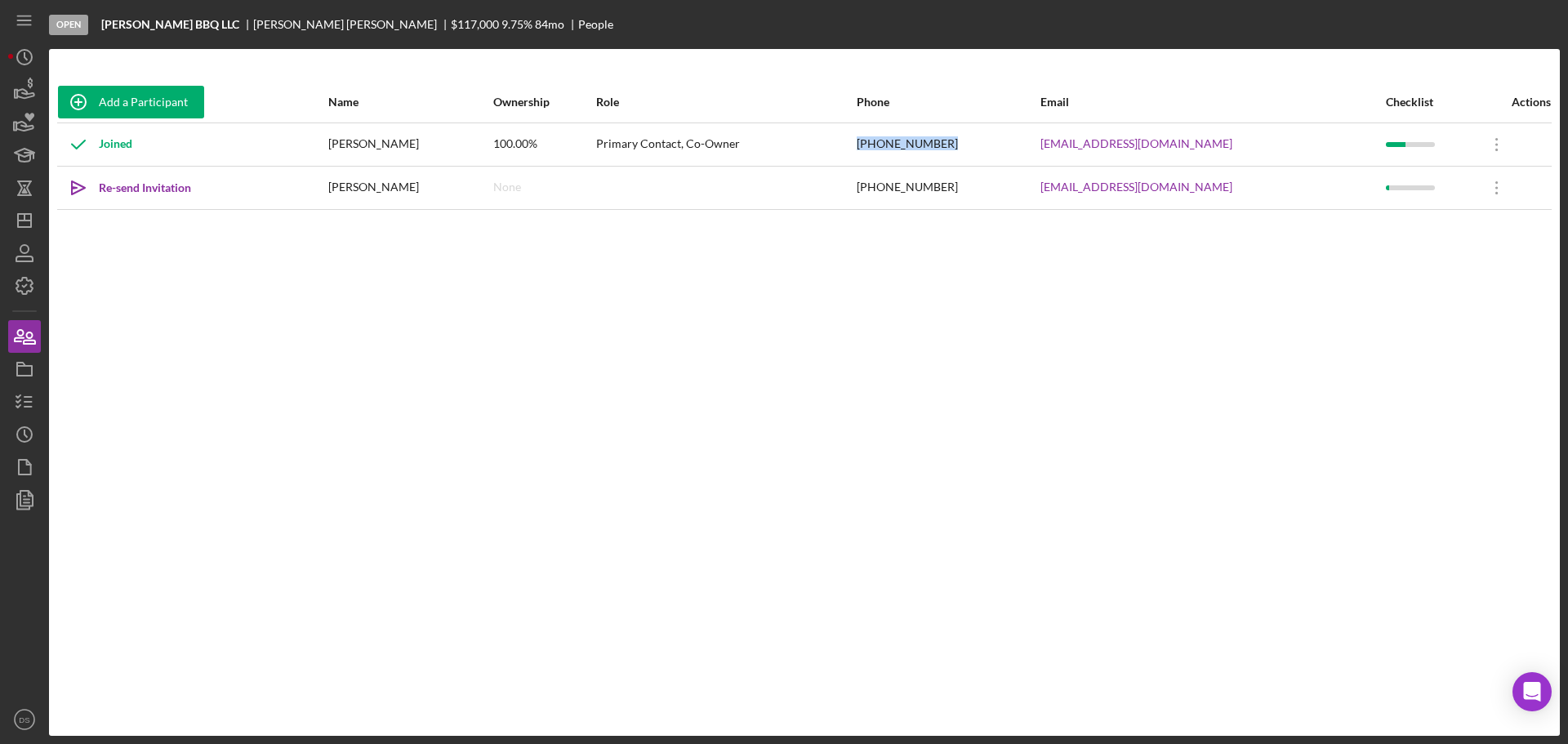
drag, startPoint x: 1043, startPoint y: 152, endPoint x: 933, endPoint y: 144, distance: 110.3
click at [933, 144] on tr "Joined Jeffrey Allen 100.00% Primary Contact, Co-Owner (916) 284-0291 info@alle…" at bounding box center [805, 144] width 1495 height 44
copy tr "(916) 284-0291"
click at [31, 228] on icon "Icon/Dashboard" at bounding box center [24, 221] width 41 height 41
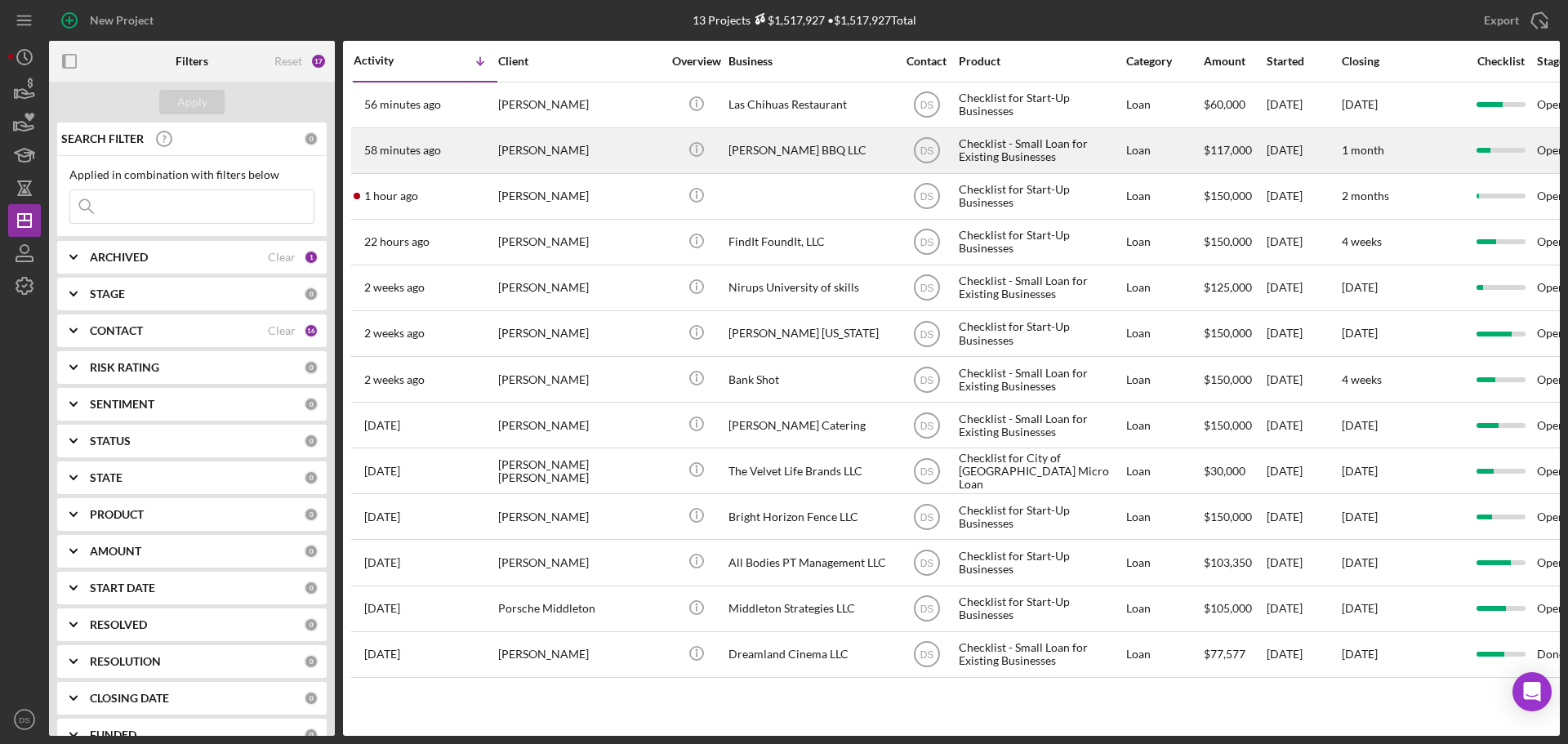
click at [767, 146] on div "Allen BBQ LLC" at bounding box center [810, 150] width 163 height 44
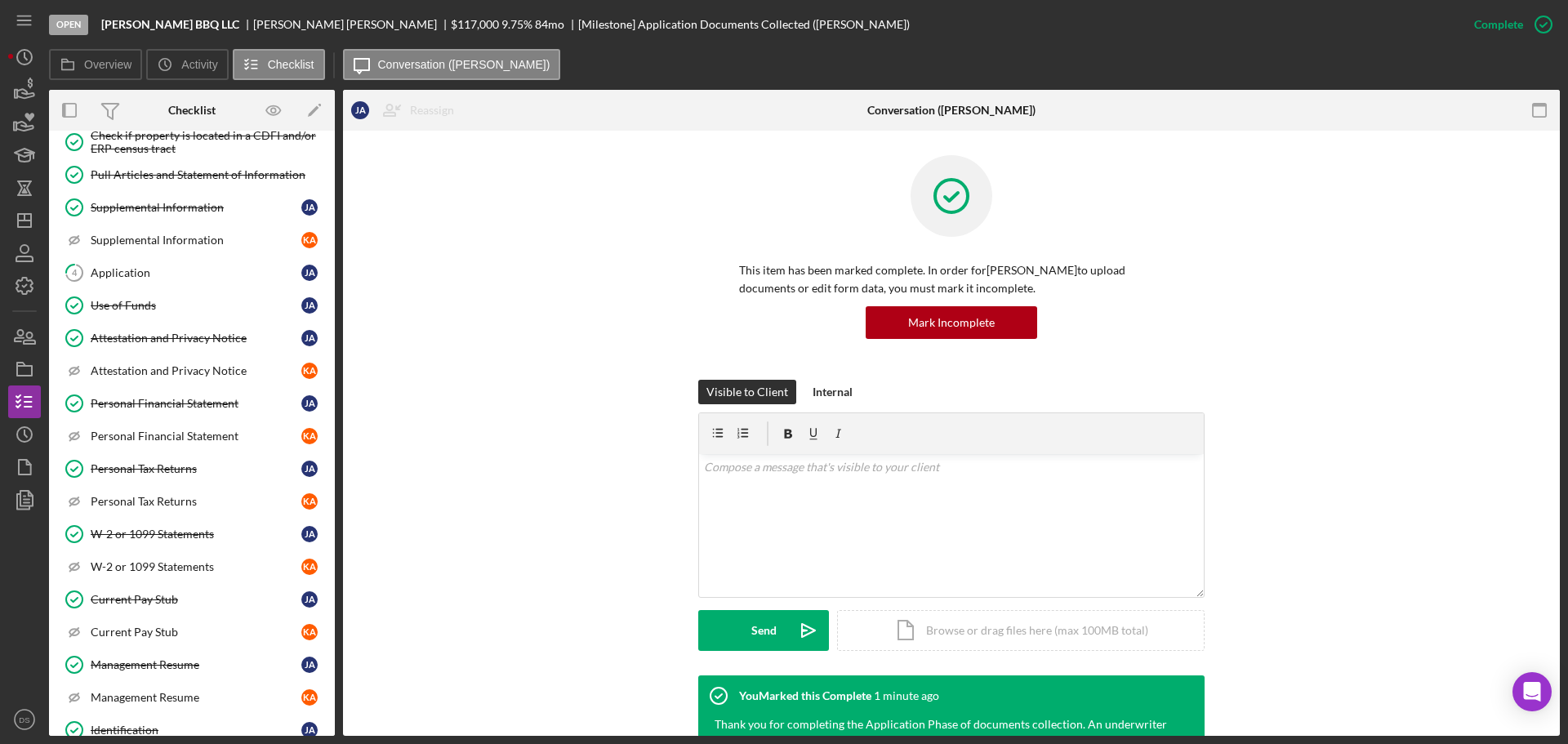
scroll to position [177, 0]
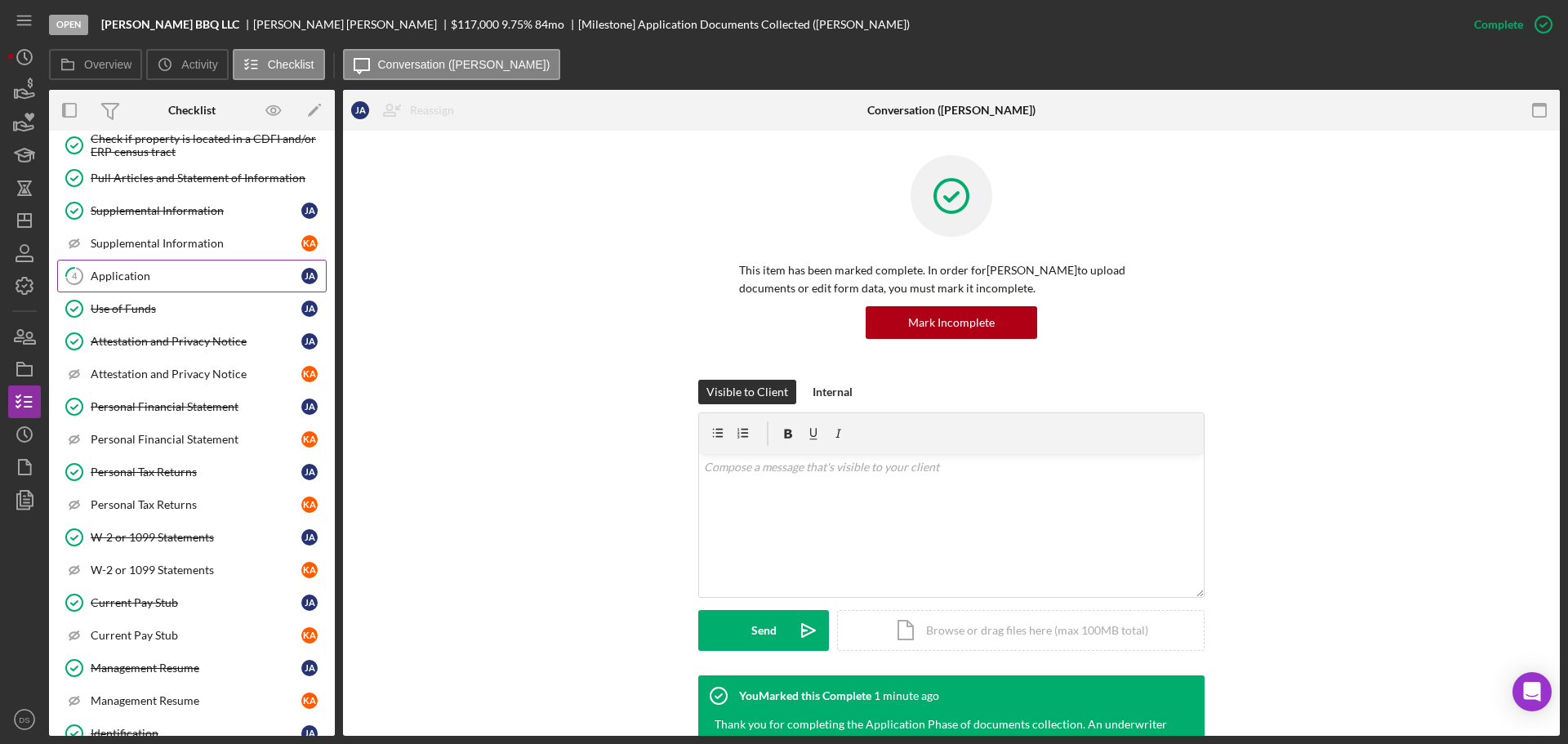
click at [170, 265] on link "4 Application J A" at bounding box center [192, 276] width 269 height 33
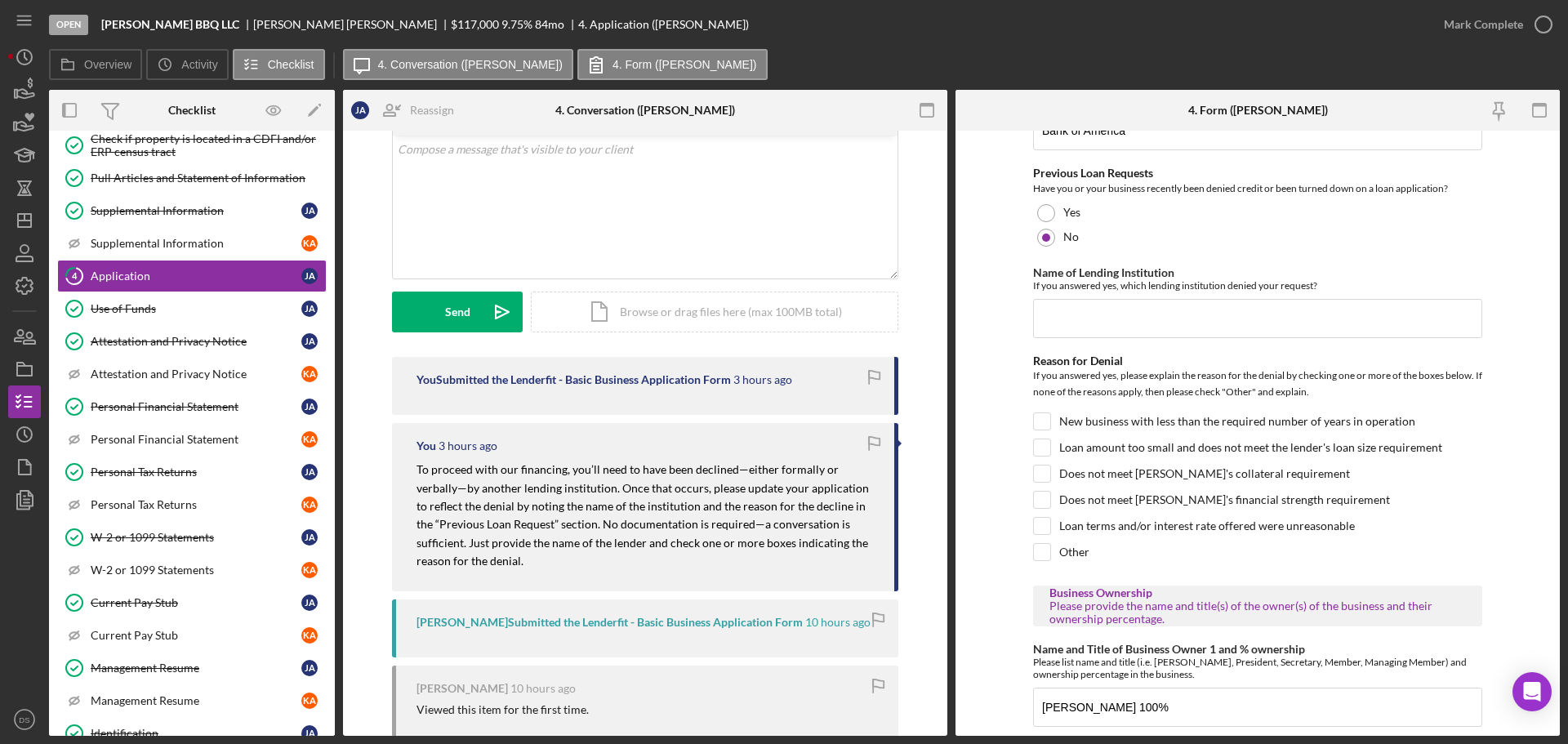
scroll to position [70, 0]
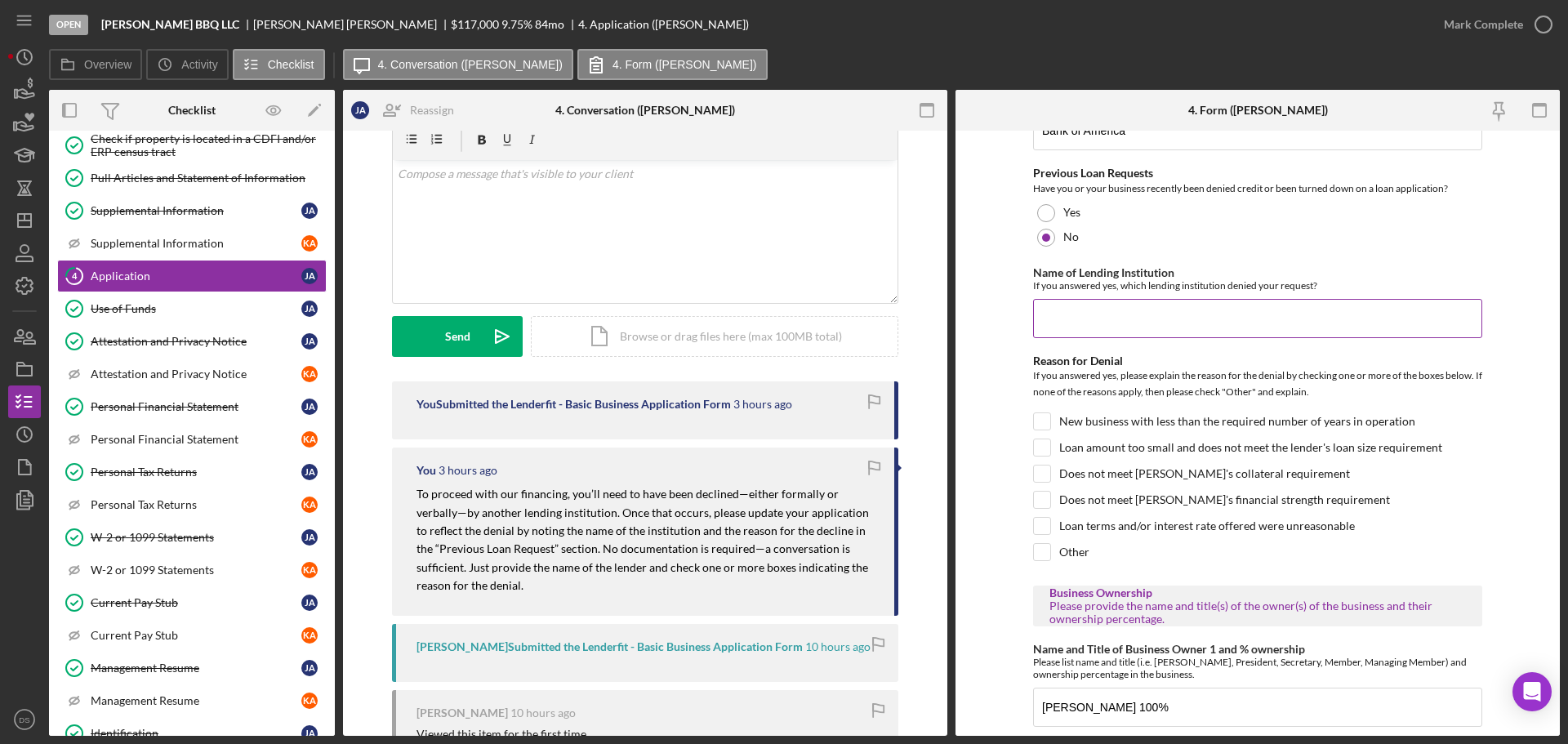
click at [1095, 334] on input "Name of Lending Institution" at bounding box center [1258, 319] width 449 height 39
type input "Bank Of America"
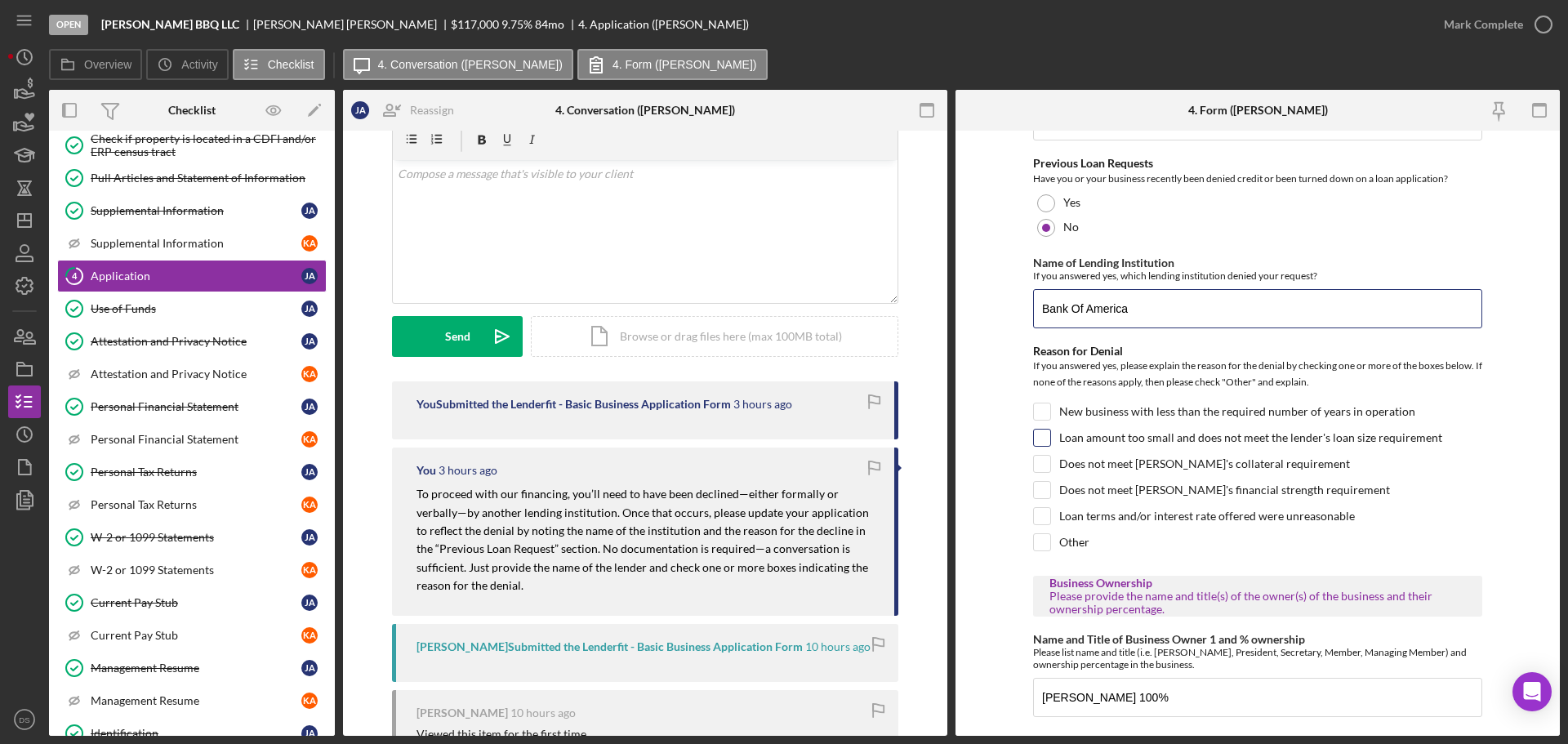
scroll to position [899, 0]
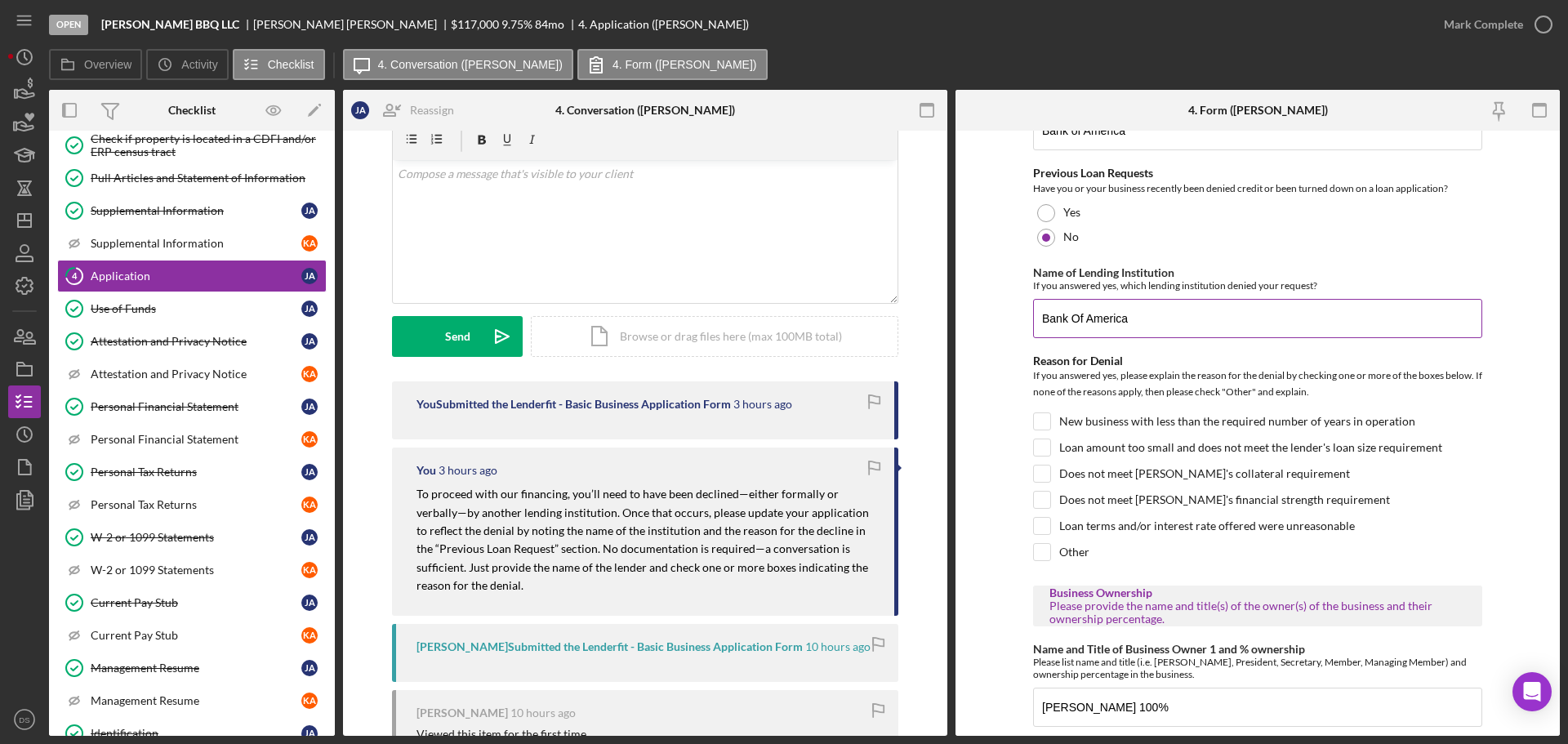
drag, startPoint x: 1195, startPoint y: 332, endPoint x: 1031, endPoint y: 330, distance: 164.0
click at [1033, 330] on input "Bank Of America" at bounding box center [1258, 319] width 449 height 39
click at [1089, 328] on input "Name of Lending Institution" at bounding box center [1258, 319] width 449 height 39
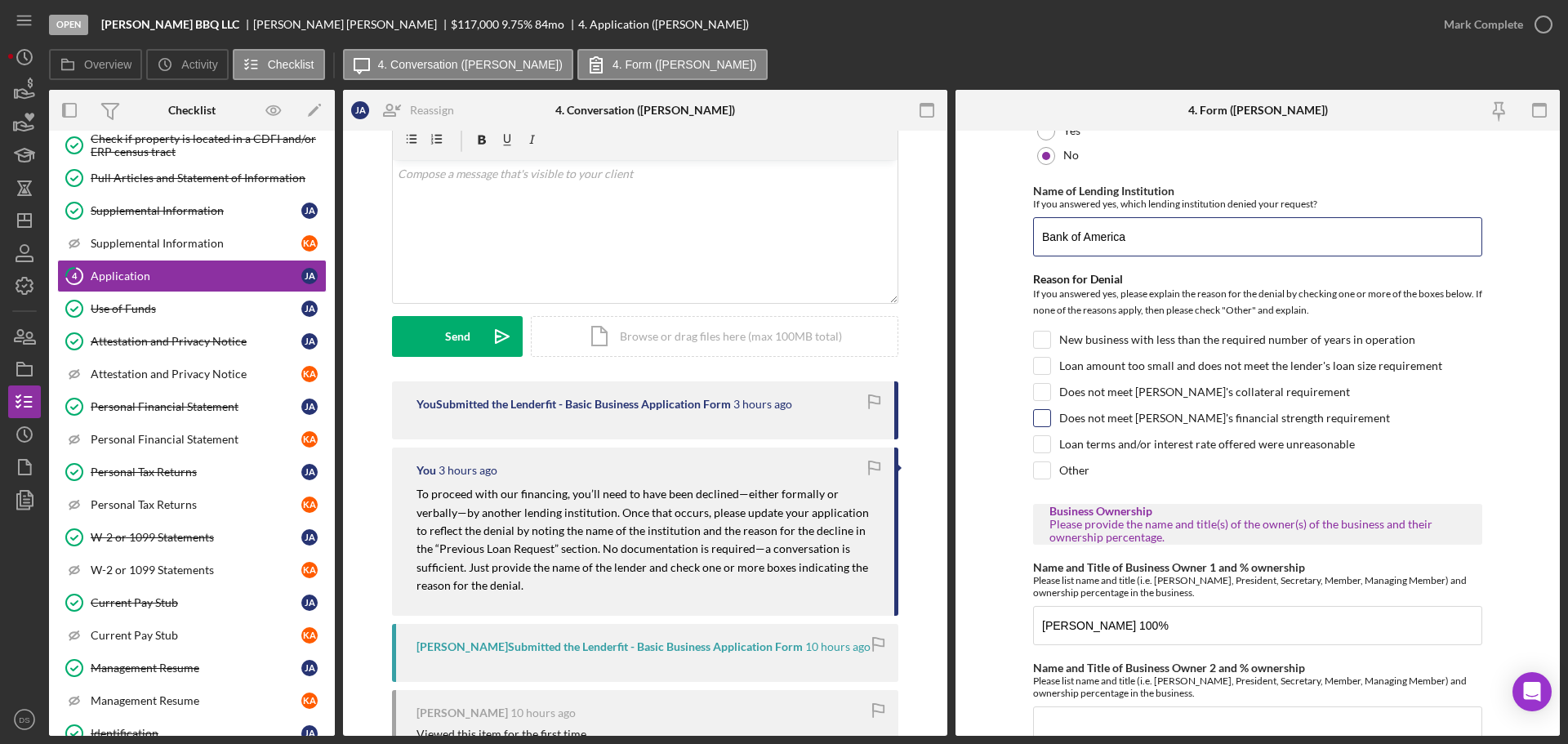
type input "Bank of America"
click at [1043, 426] on input "Does not meet [PERSON_NAME]'s financial strength requirement" at bounding box center [1043, 419] width 17 height 17
checkbox input "true"
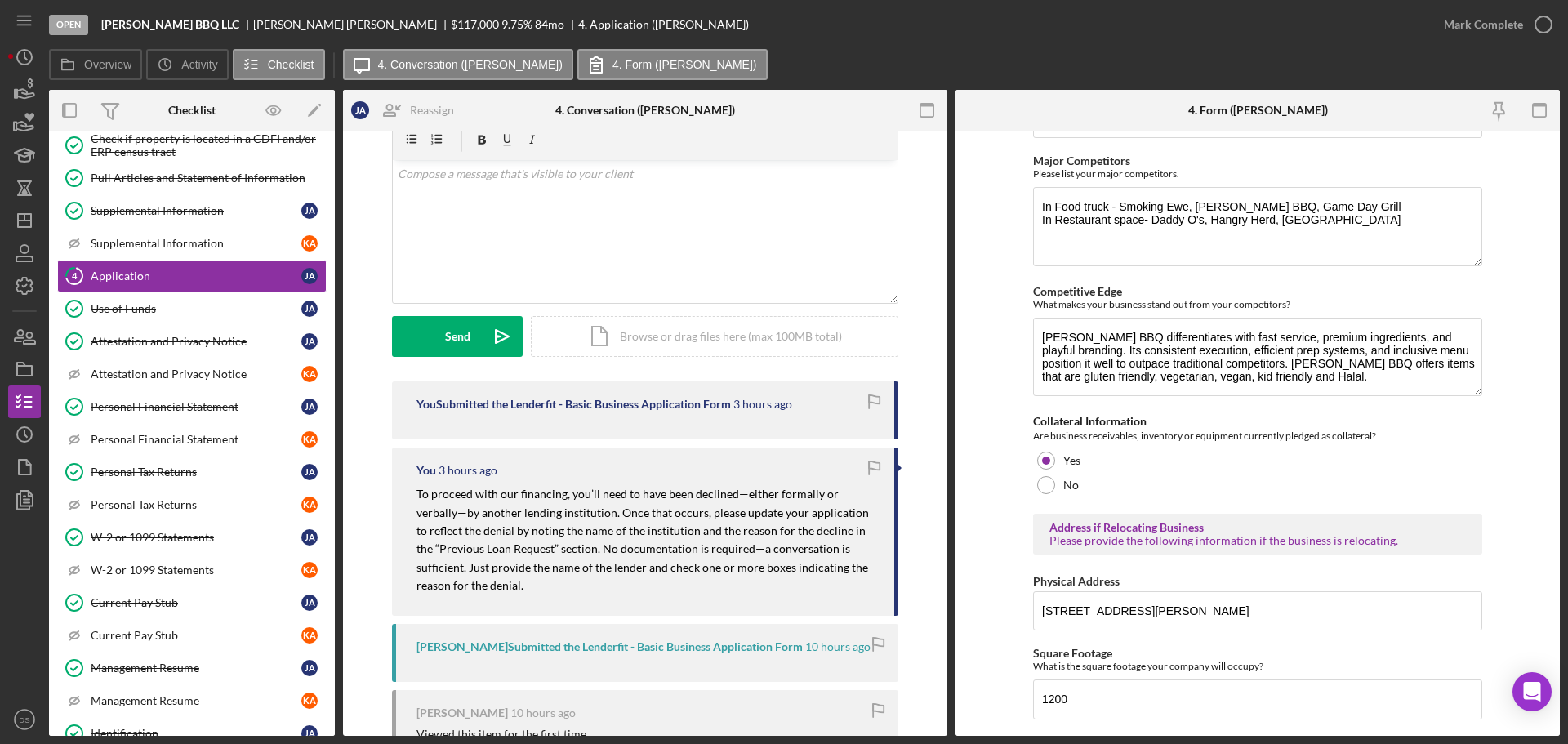
scroll to position [3068, 0]
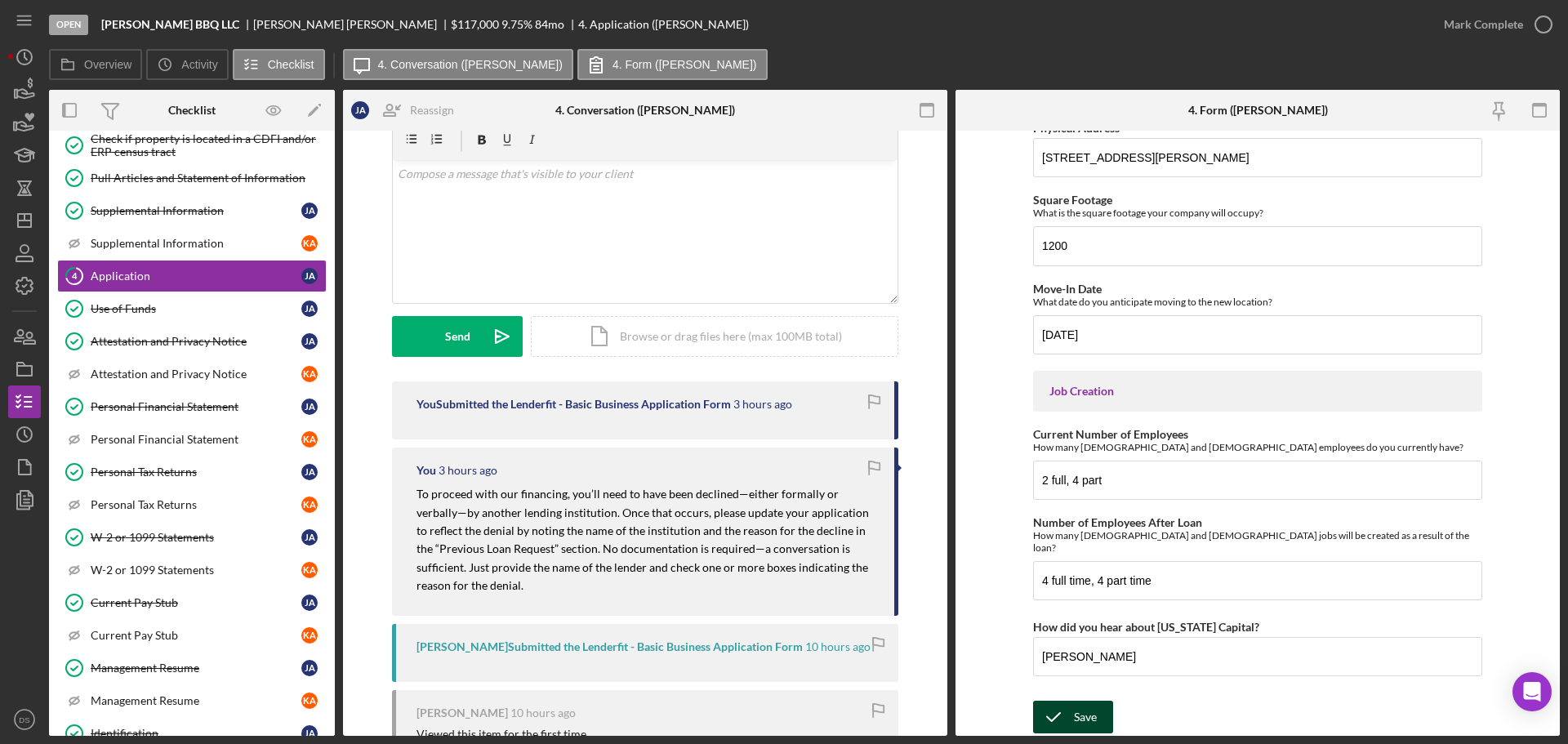
click at [1077, 716] on div "Save" at bounding box center [1085, 717] width 23 height 33
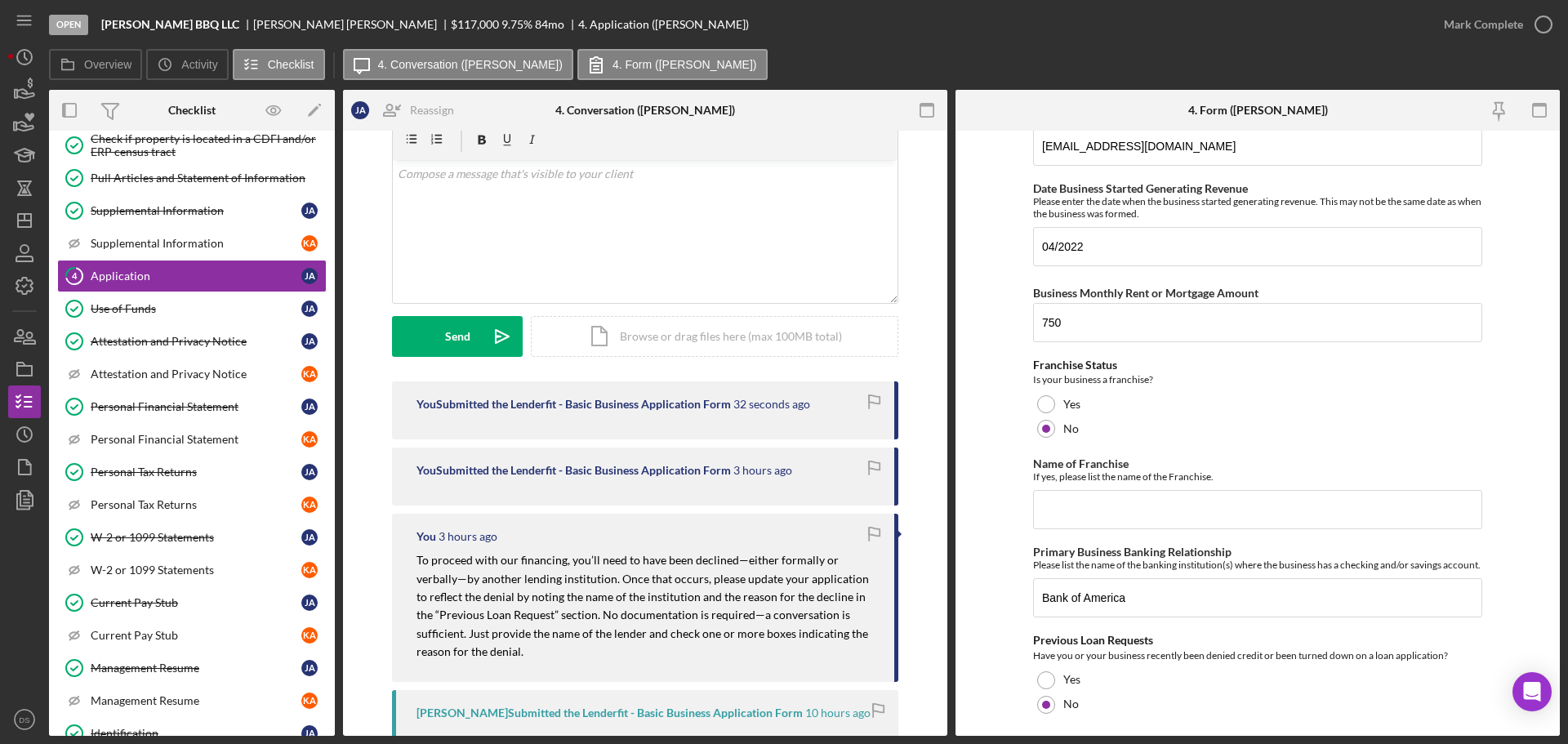
scroll to position [0, 0]
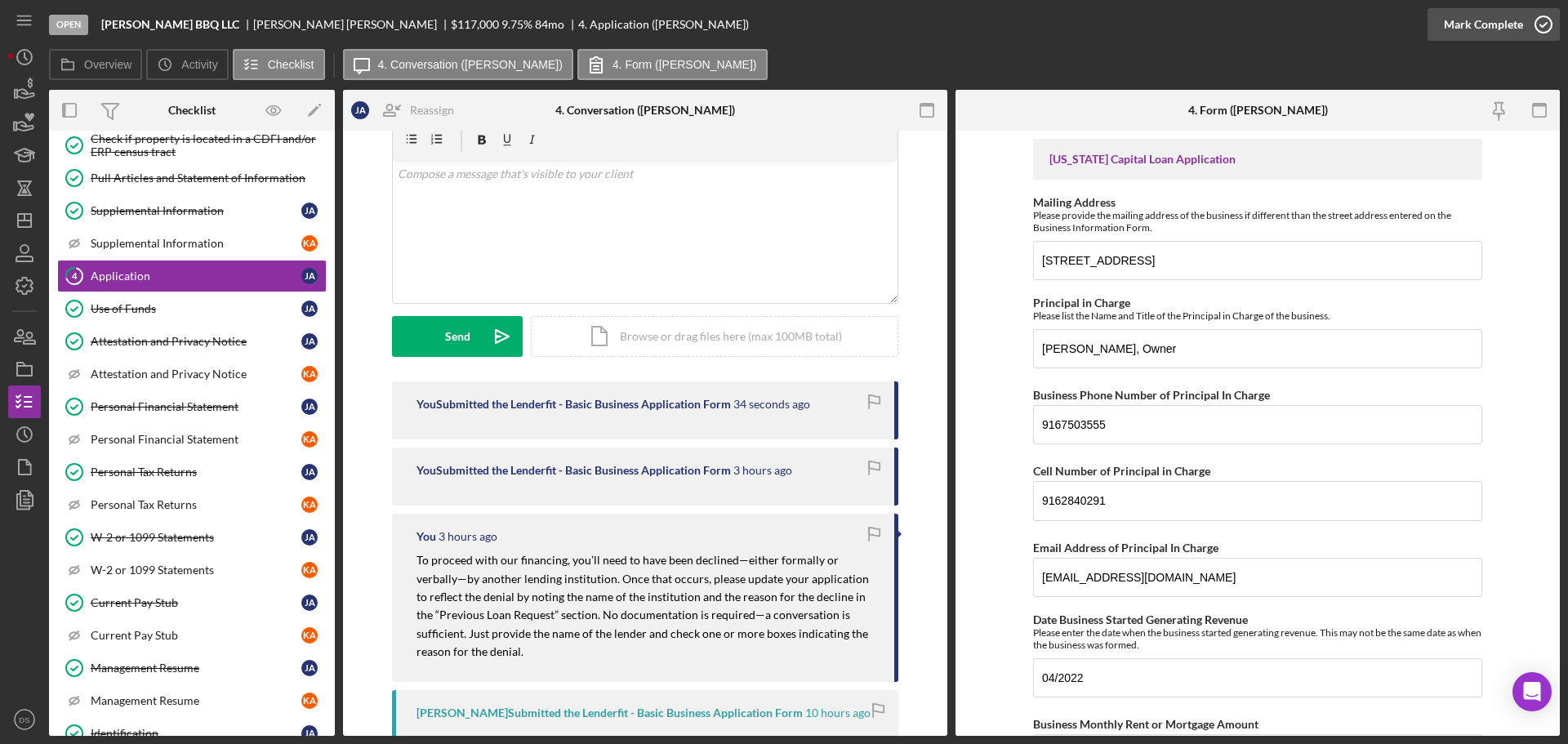
click at [1541, 29] on icon "button" at bounding box center [1544, 24] width 41 height 41
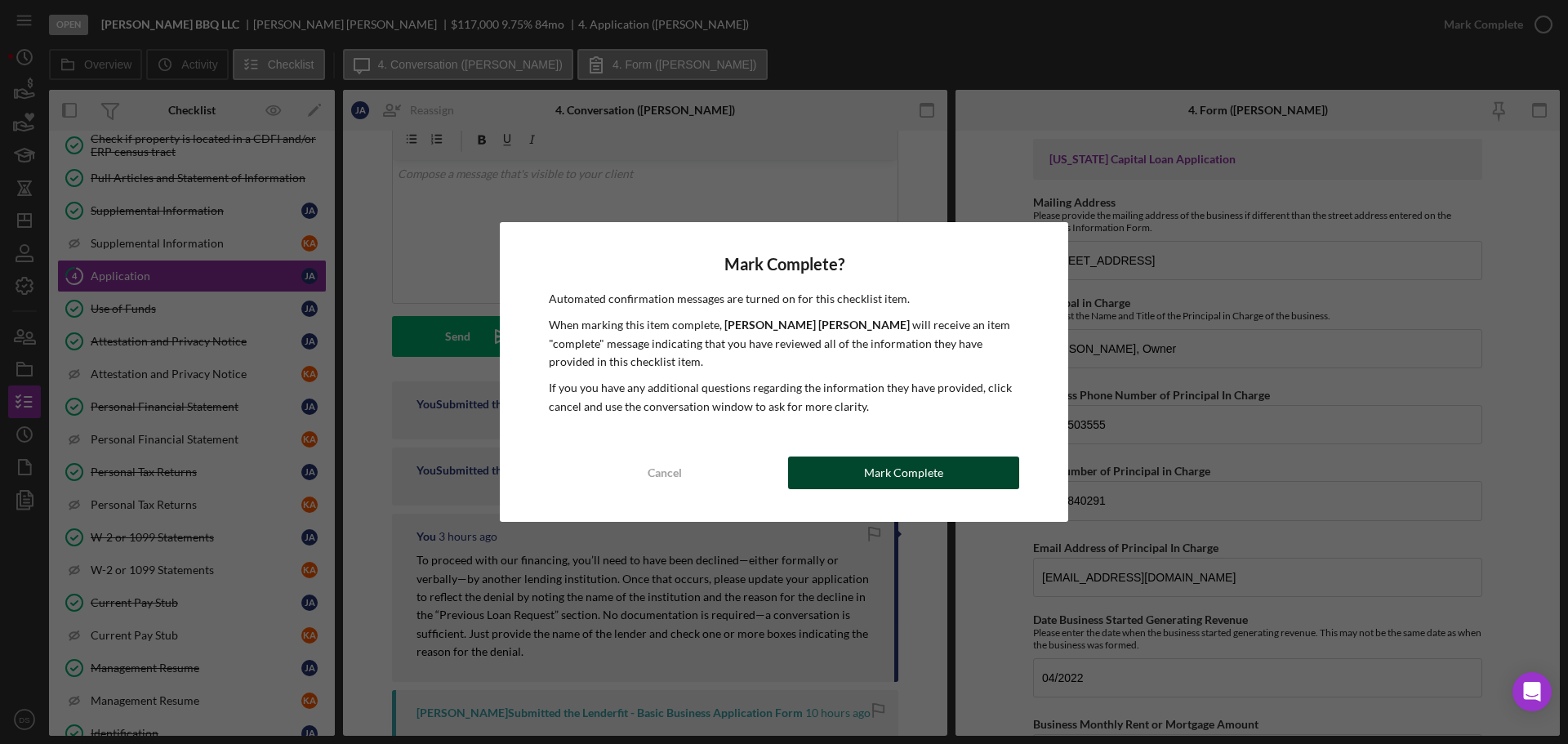
click at [972, 473] on button "Mark Complete" at bounding box center [903, 473] width 231 height 33
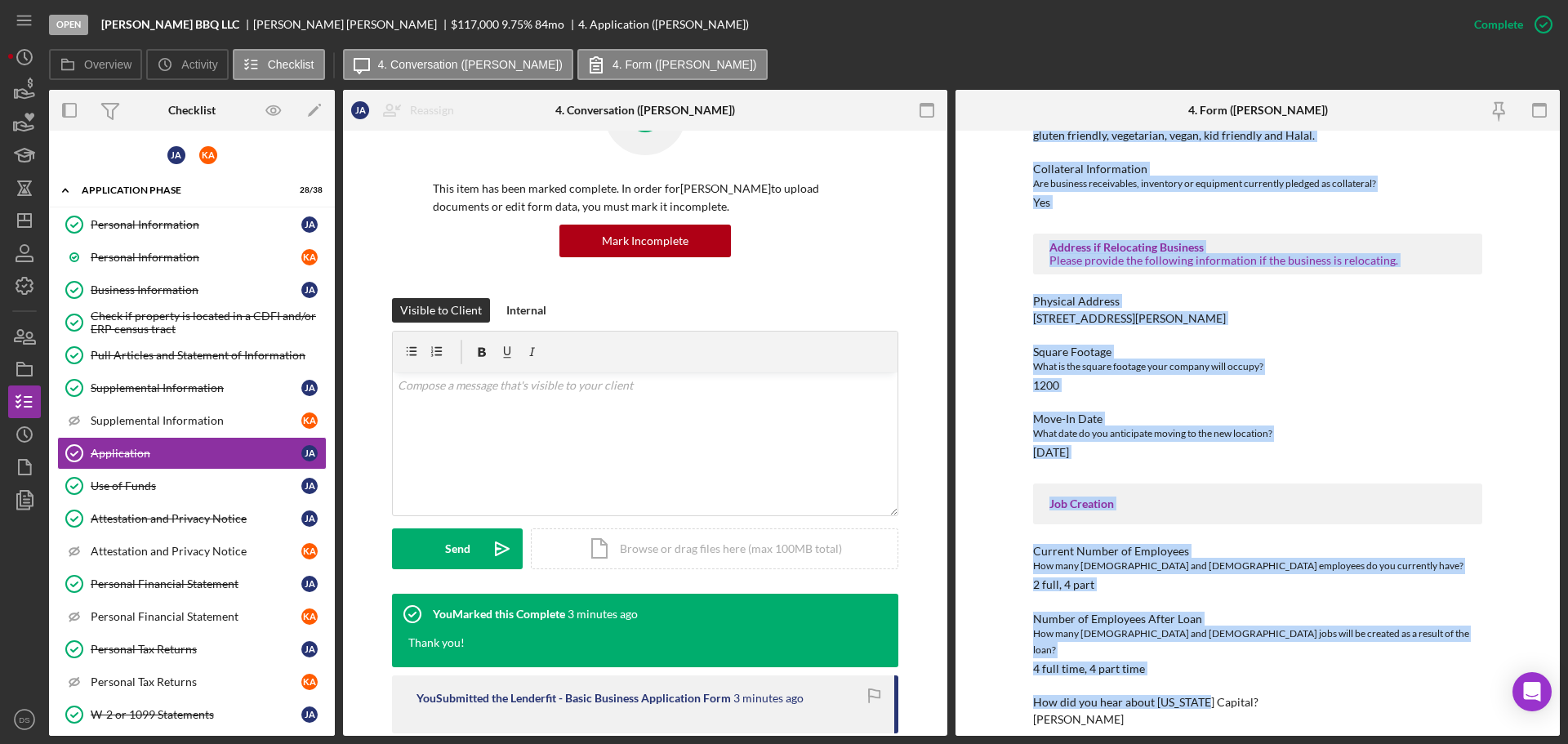
scroll to position [2198, 0]
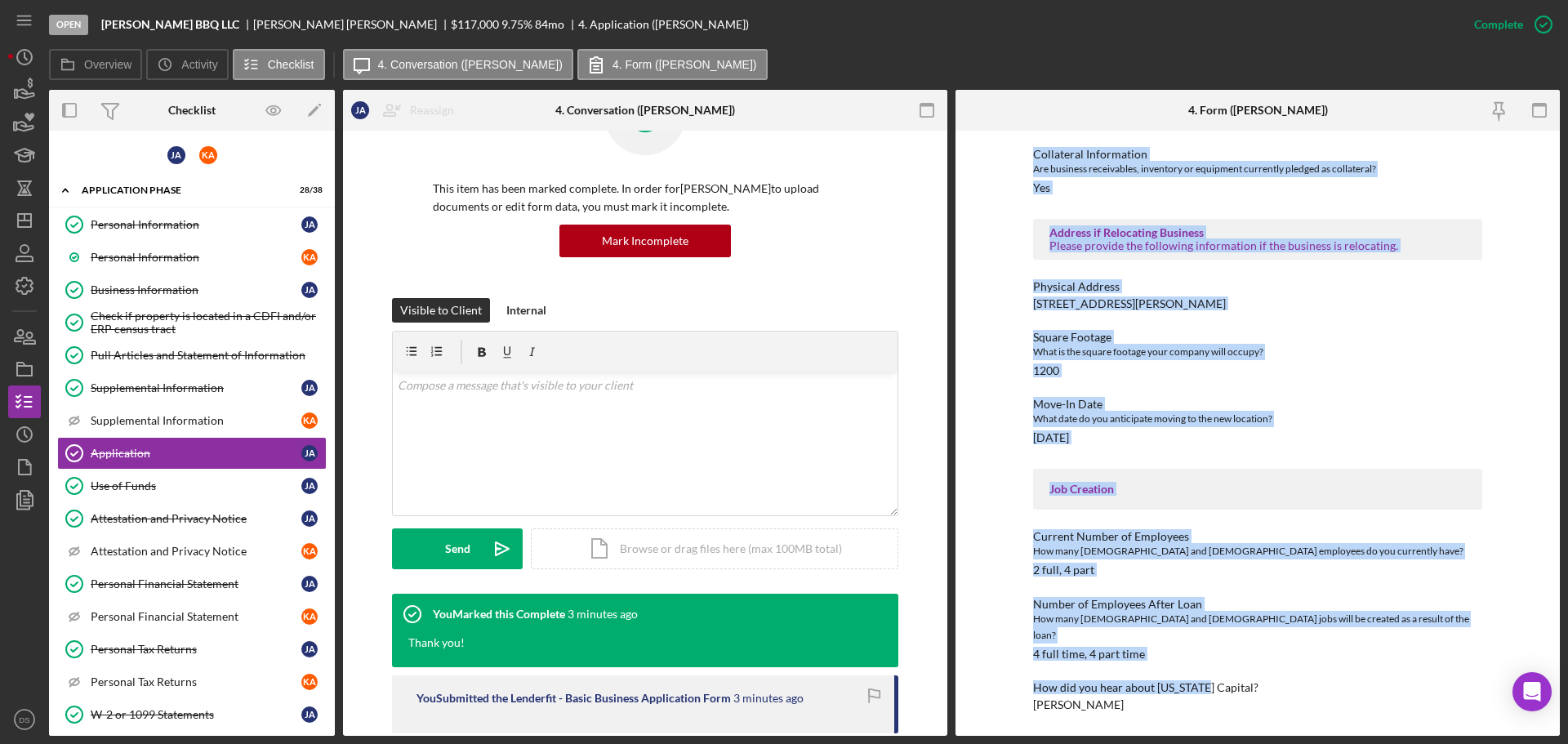
drag, startPoint x: 1035, startPoint y: 222, endPoint x: 1164, endPoint y: 672, distance: 468.1
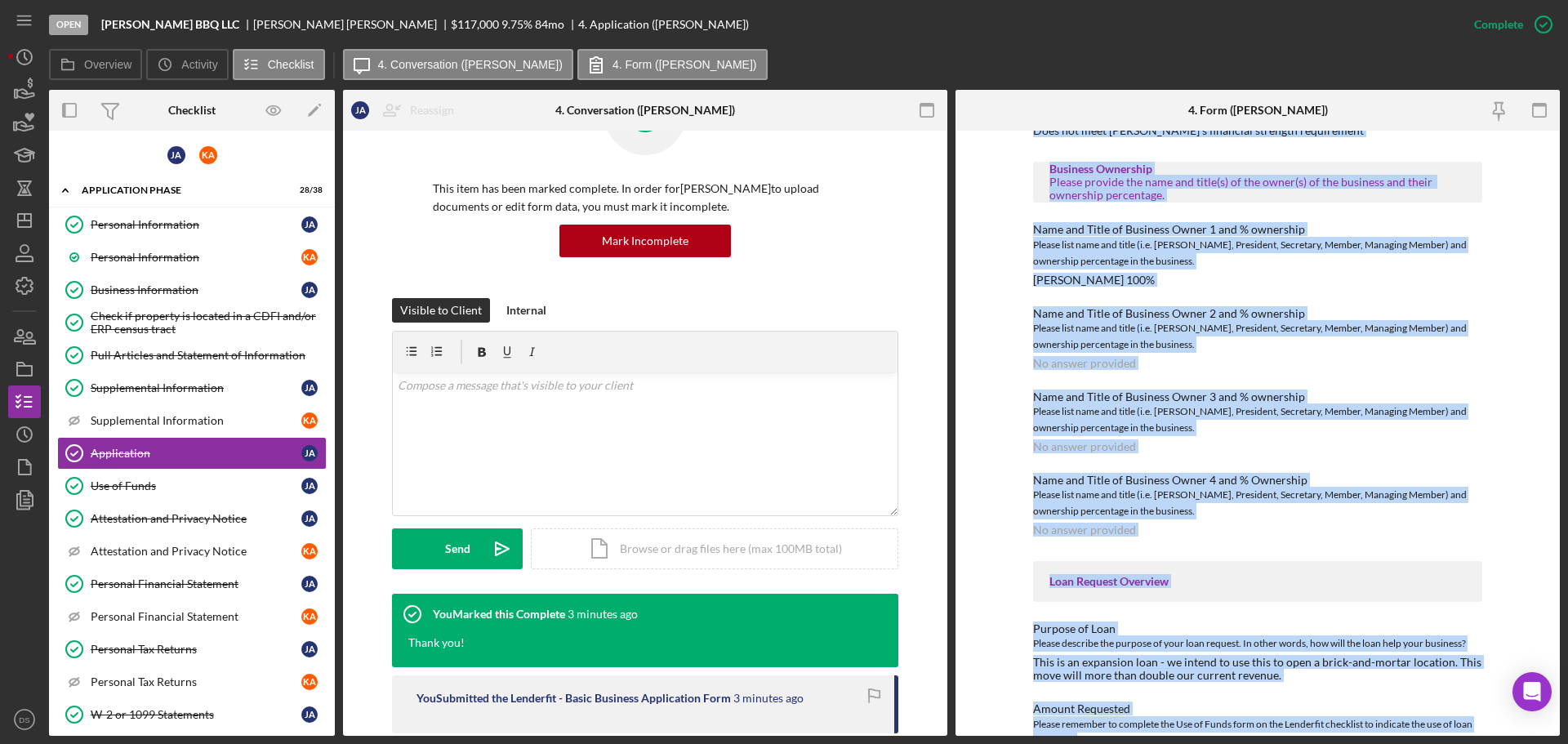
scroll to position [0, 0]
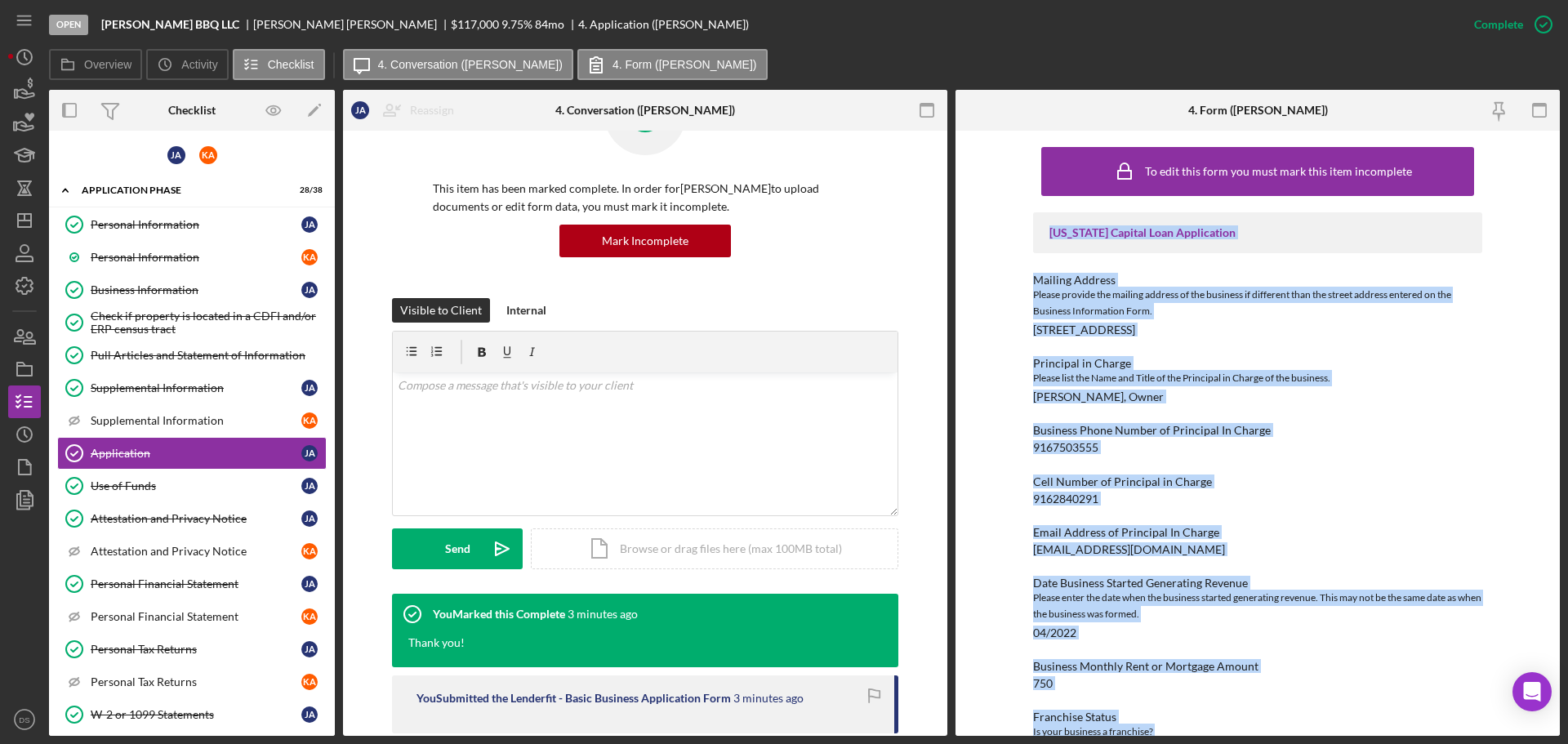
click at [1069, 335] on div "2334 Cork Cir" at bounding box center [1084, 330] width 102 height 13
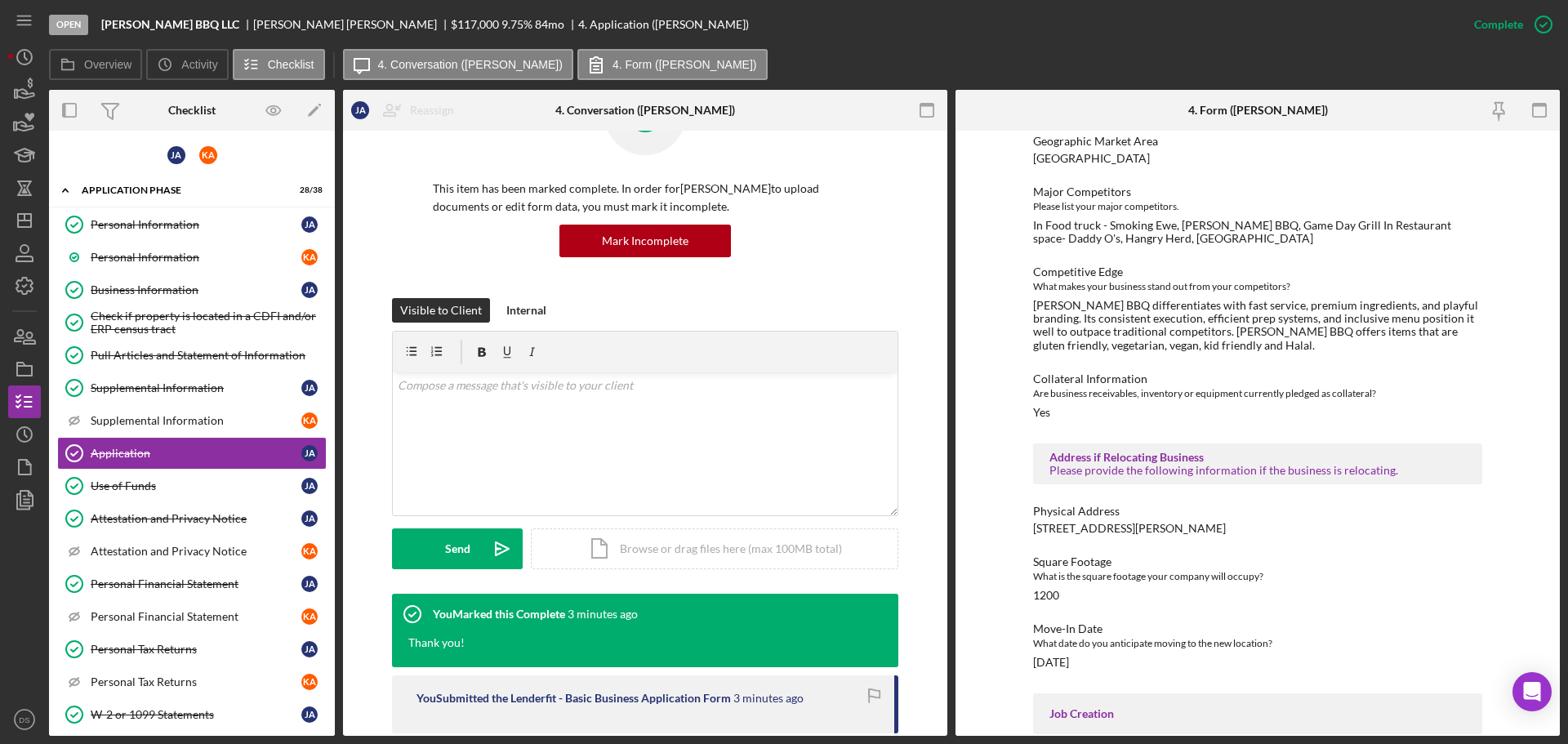
scroll to position [2198, 0]
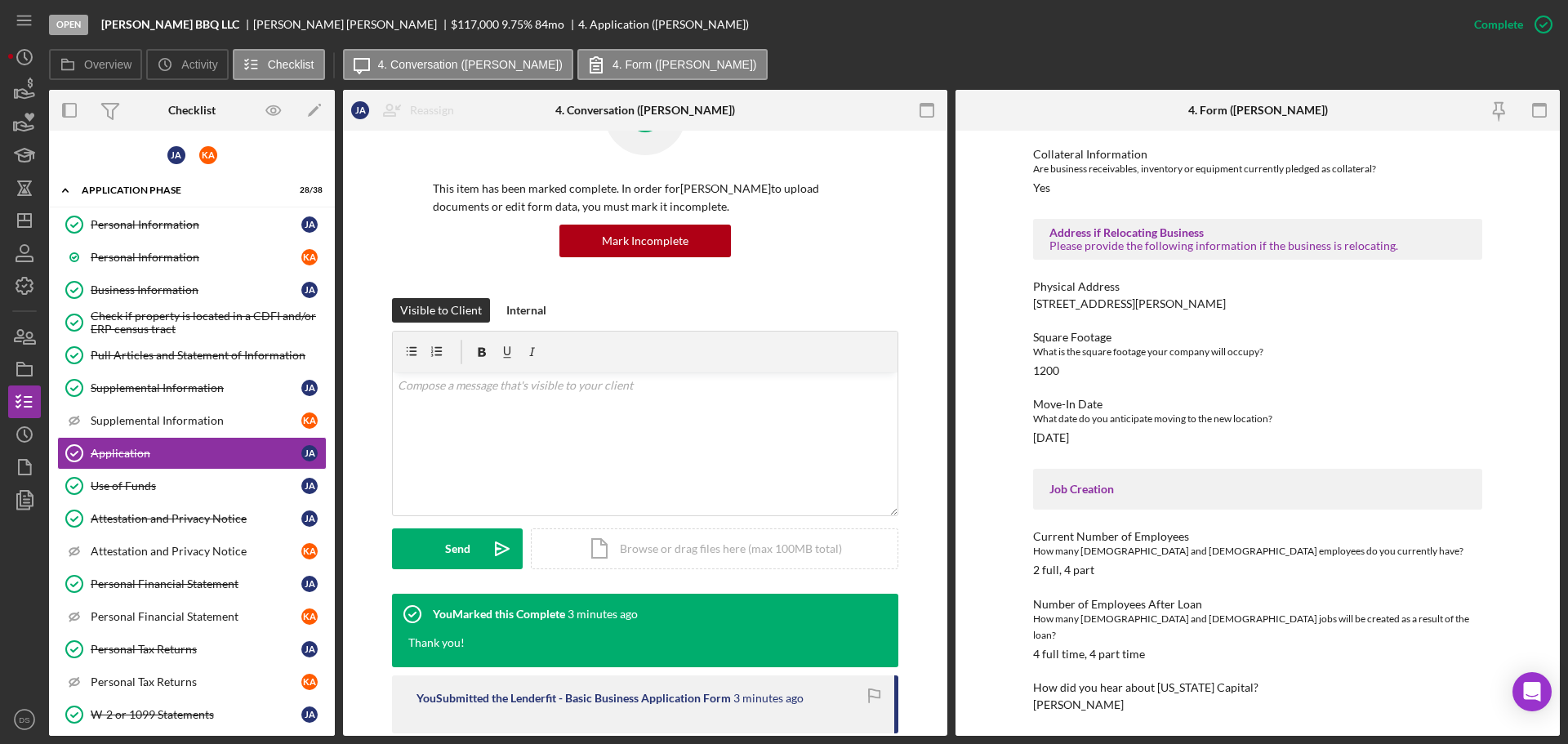
drag, startPoint x: 1036, startPoint y: 239, endPoint x: 1171, endPoint y: 783, distance: 560.5
click at [1171, 743] on html "Open Allen BBQ LLC Jeffrey Allen $117,000 $117,000 9.75 % 84 mo 4. Application …" at bounding box center [784, 372] width 1568 height 744
copy div "California Capital Loan Application Mailing Address Please provide the mailing …"
click at [747, 346] on div at bounding box center [645, 352] width 505 height 41
